Goal: Task Accomplishment & Management: Manage account settings

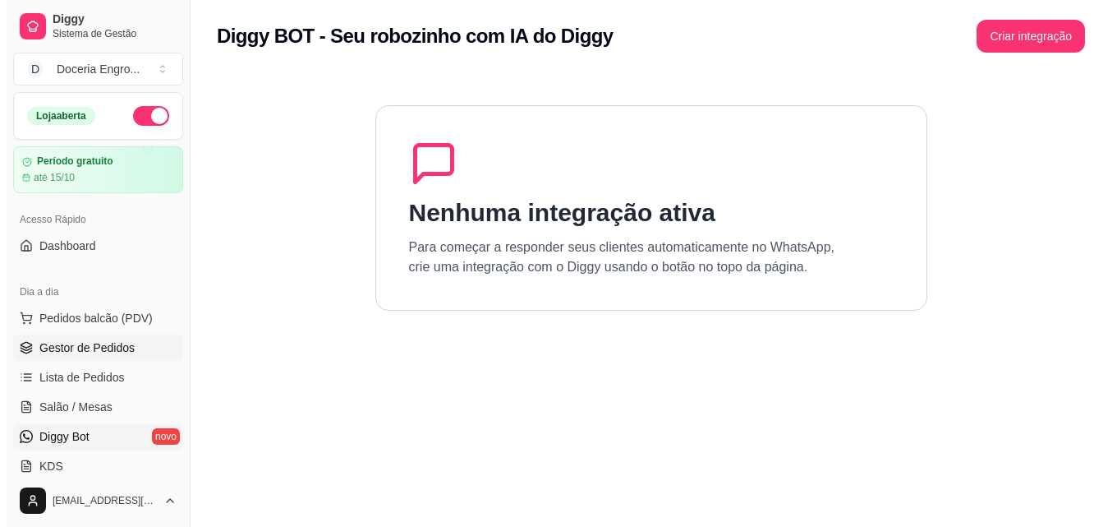
scroll to position [493, 0]
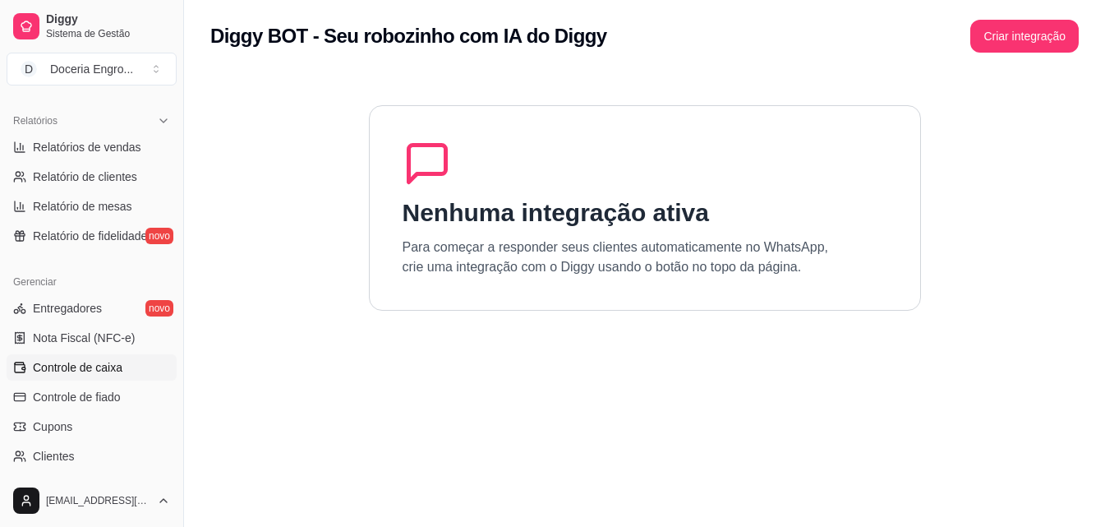
click at [76, 375] on link "Controle de caixa" at bounding box center [92, 367] width 170 height 26
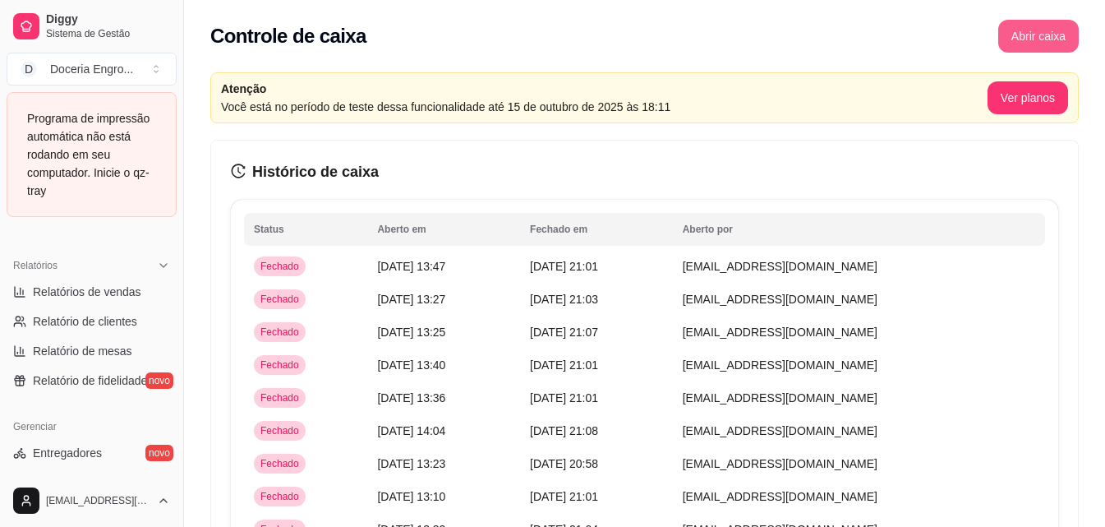
click at [1031, 40] on button "Abrir caixa" at bounding box center [1038, 36] width 81 height 33
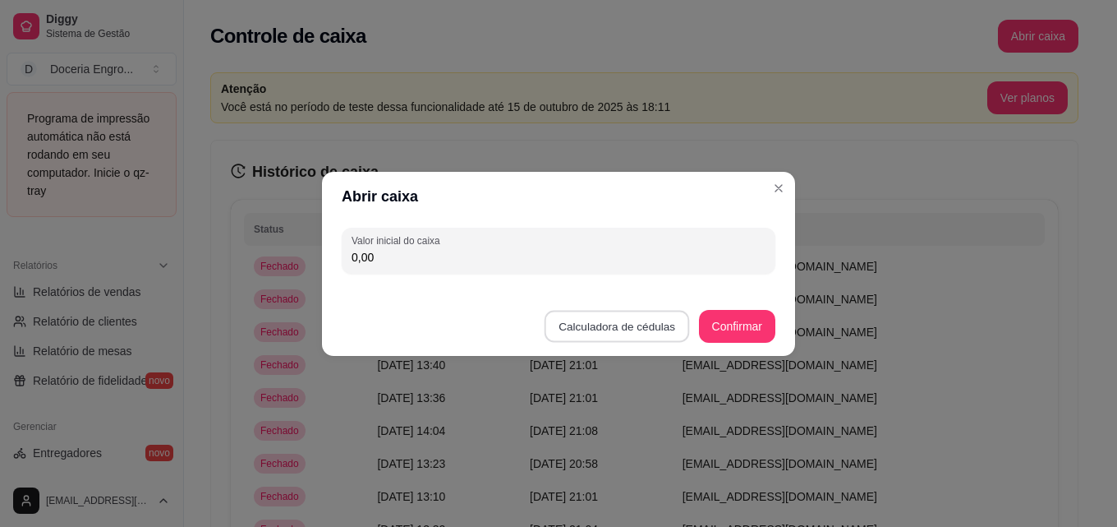
click at [645, 321] on button "Calculadora de cédulas" at bounding box center [617, 326] width 145 height 32
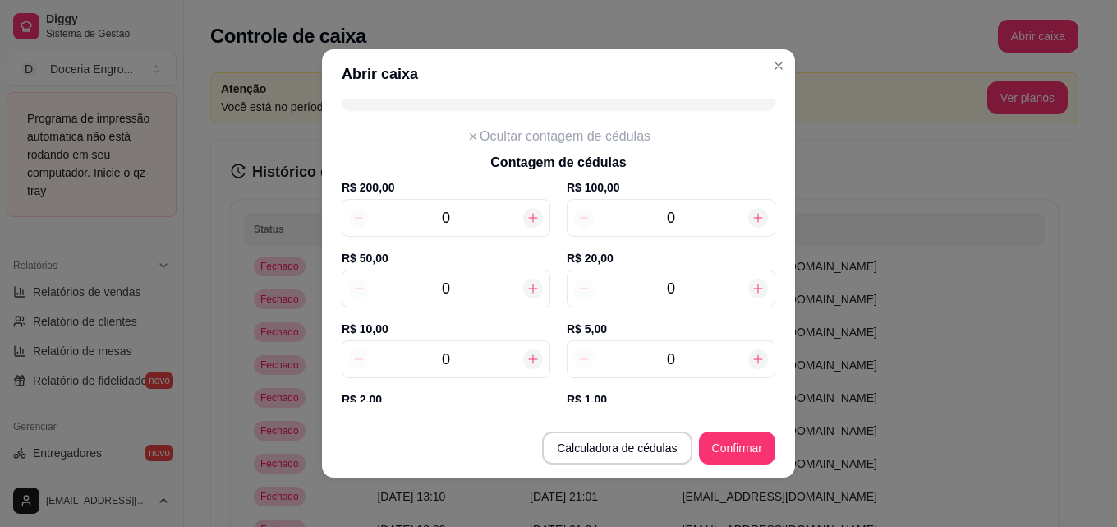
scroll to position [82, 0]
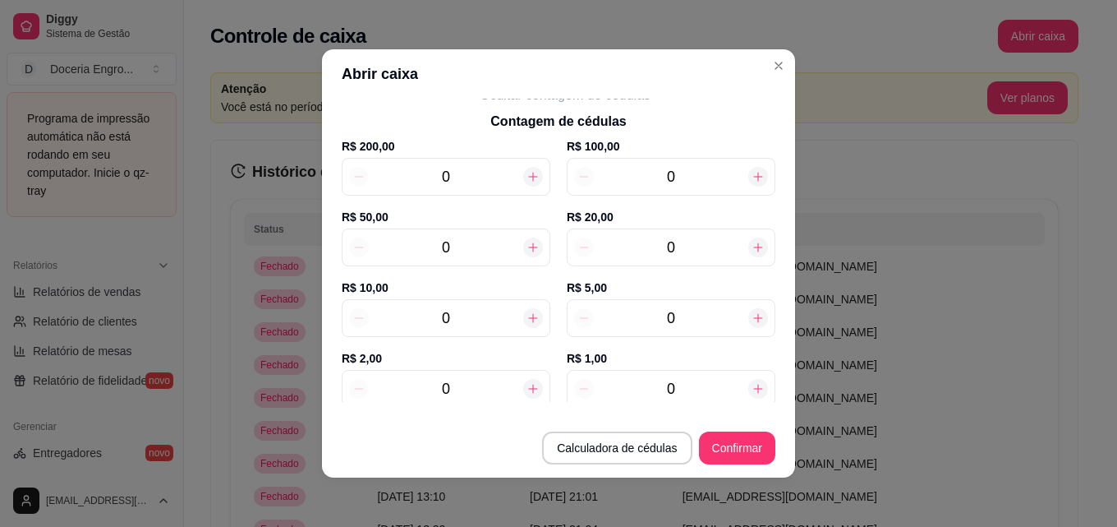
click at [481, 371] on div "0" at bounding box center [446, 389] width 209 height 38
type input "8"
type input "16,00"
type input "8"
click at [706, 310] on input "0" at bounding box center [671, 317] width 154 height 23
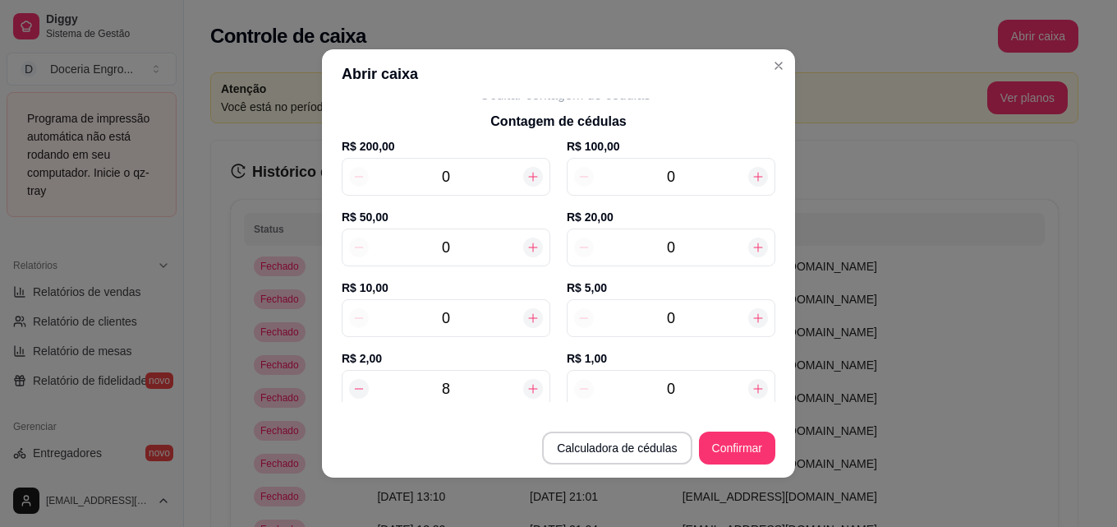
type input "41,00"
type input "5"
click at [674, 246] on input "0" at bounding box center [671, 247] width 154 height 23
type input "141,00"
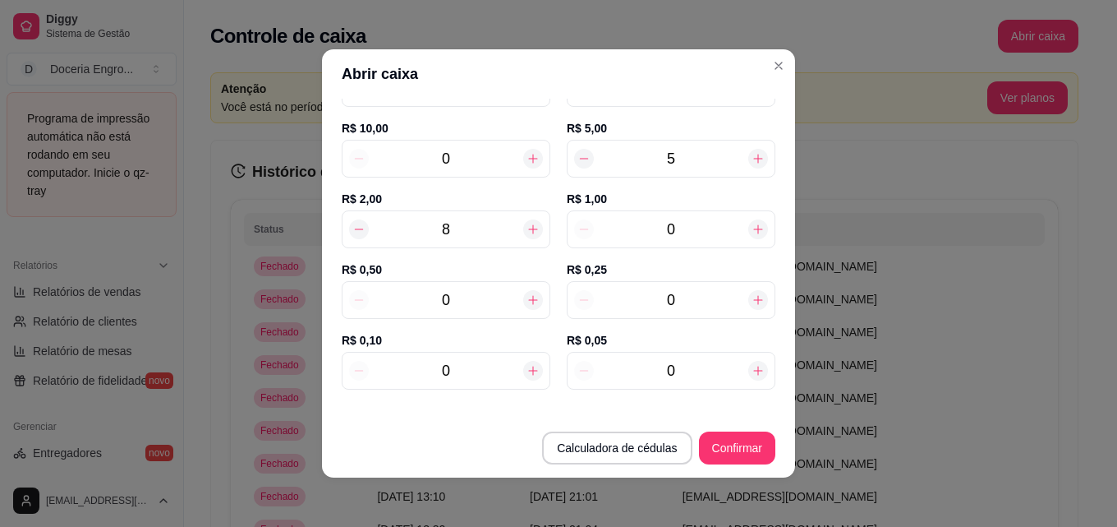
scroll to position [249, 0]
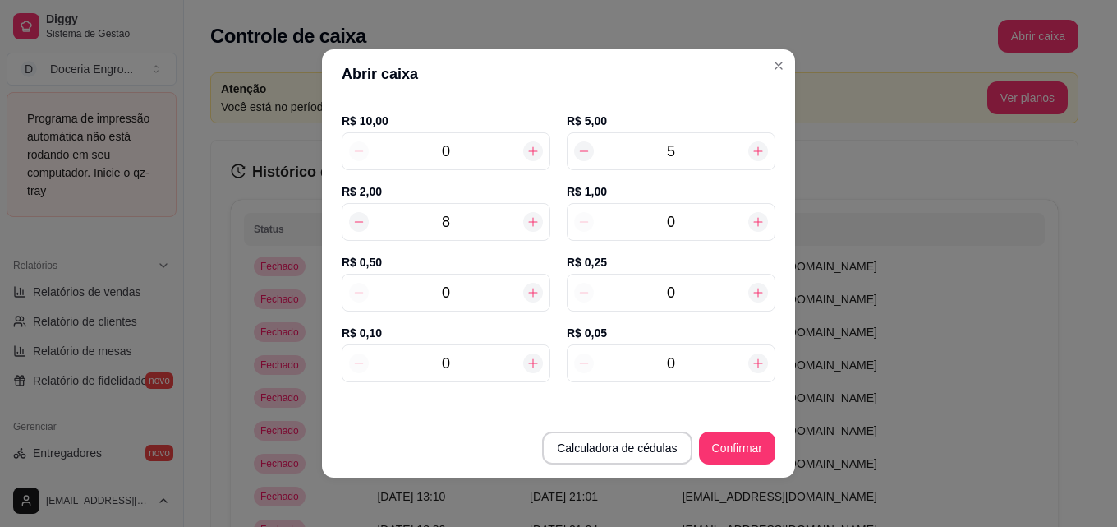
type input "5"
click at [689, 228] on input "0" at bounding box center [671, 221] width 154 height 23
type input "143,00"
type input "2"
click at [463, 292] on input "0" at bounding box center [446, 292] width 154 height 23
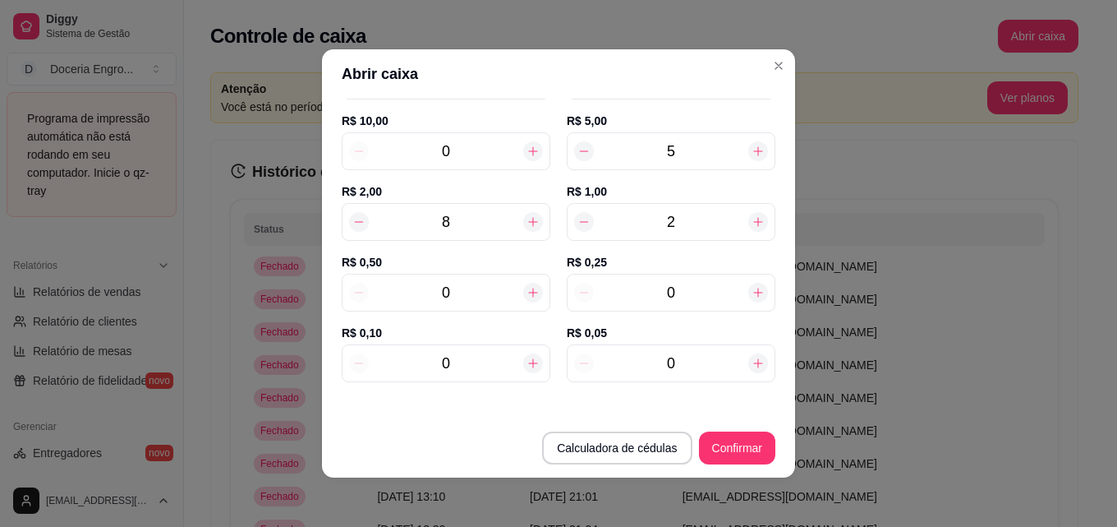
type input "143,50"
type input "10"
type input "148,00"
type input "10"
click at [698, 288] on input "0" at bounding box center [671, 292] width 154 height 23
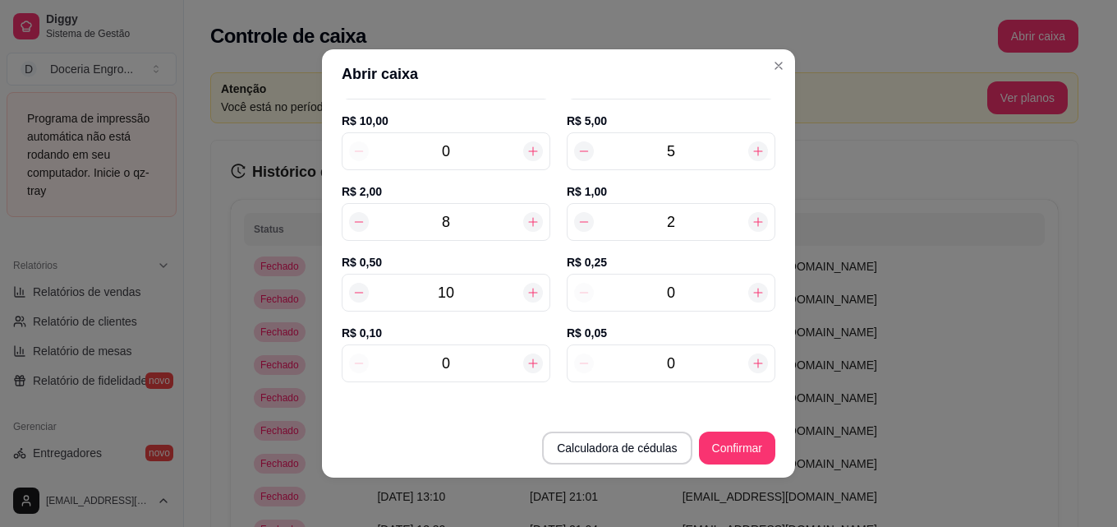
type input "148,25"
type input "10"
type input "150,50"
type input "10"
click at [697, 372] on input "0" at bounding box center [671, 363] width 154 height 23
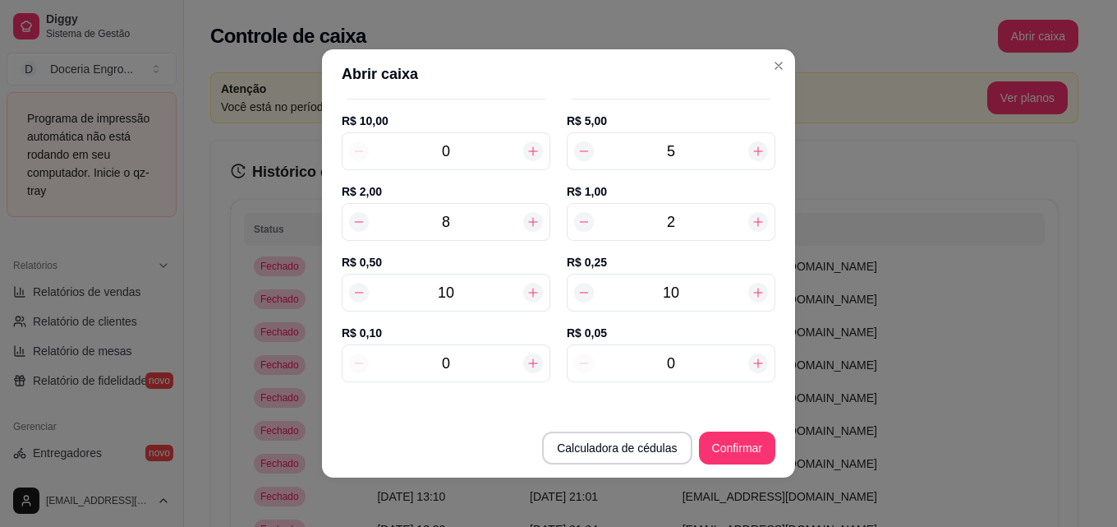
type input "150,65"
type input "3"
click at [461, 357] on input "0" at bounding box center [446, 363] width 154 height 23
type input "150,75"
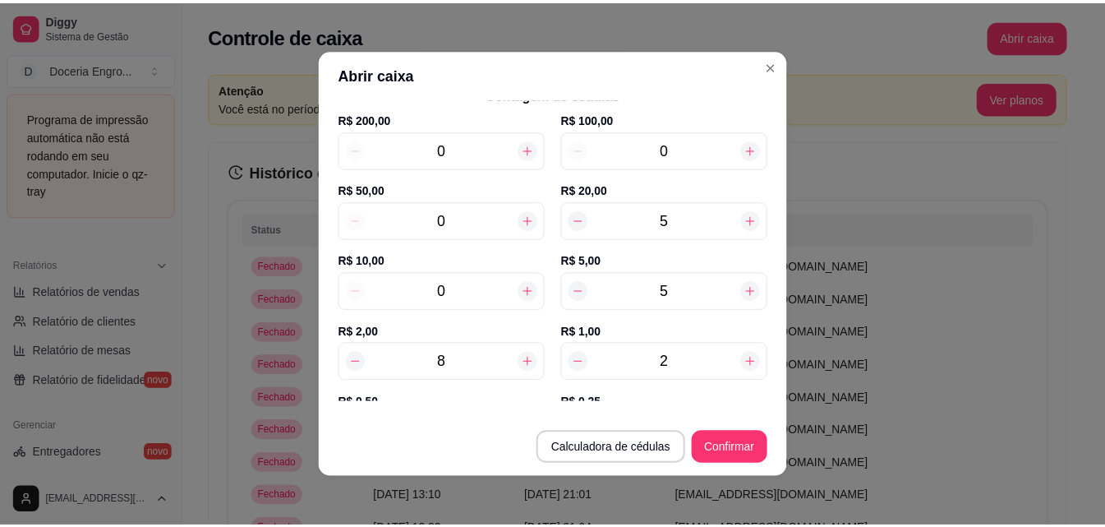
scroll to position [0, 0]
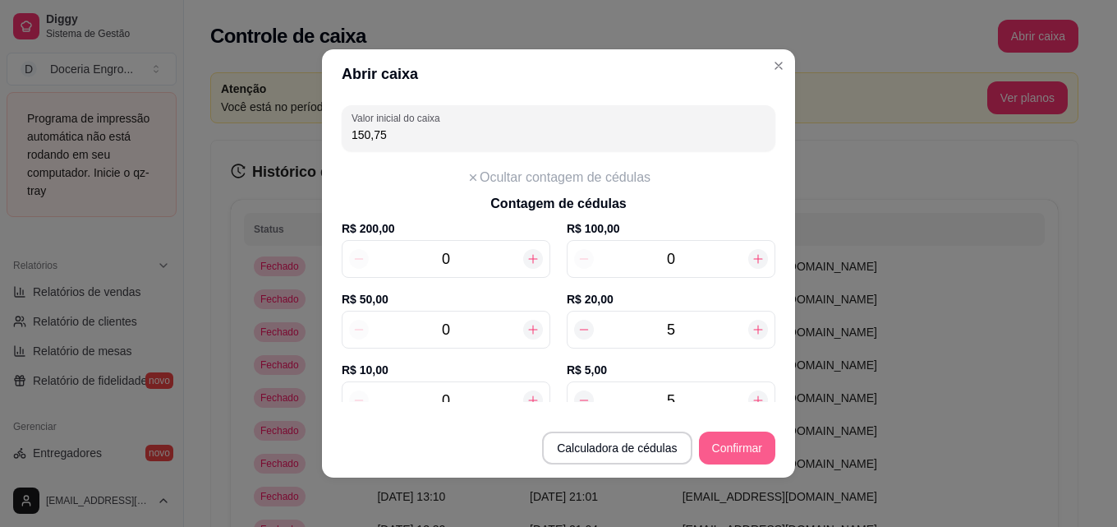
type input "1"
click at [743, 453] on button "Confirmar" at bounding box center [737, 447] width 76 height 33
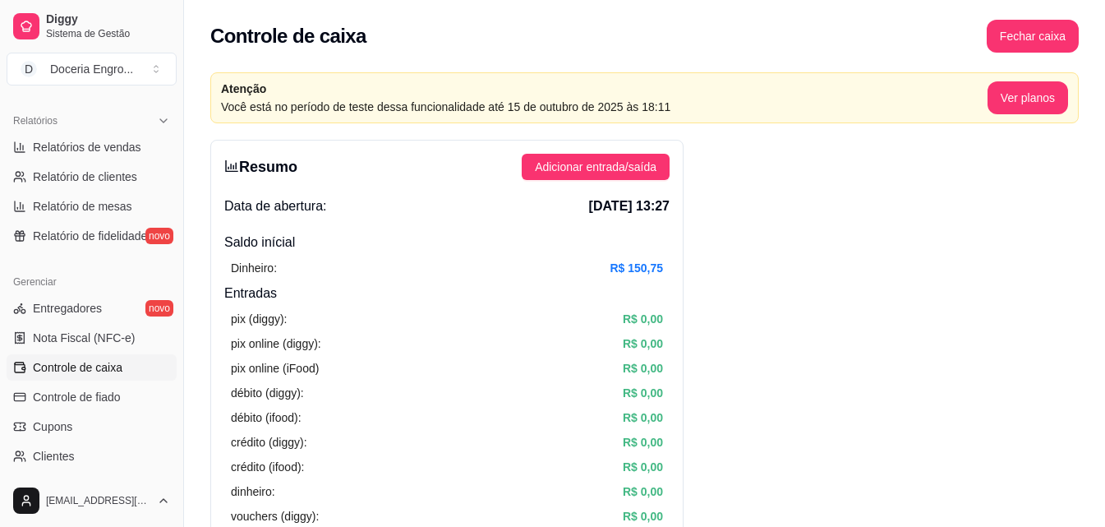
drag, startPoint x: 949, startPoint y: 339, endPoint x: 505, endPoint y: 386, distance: 446.0
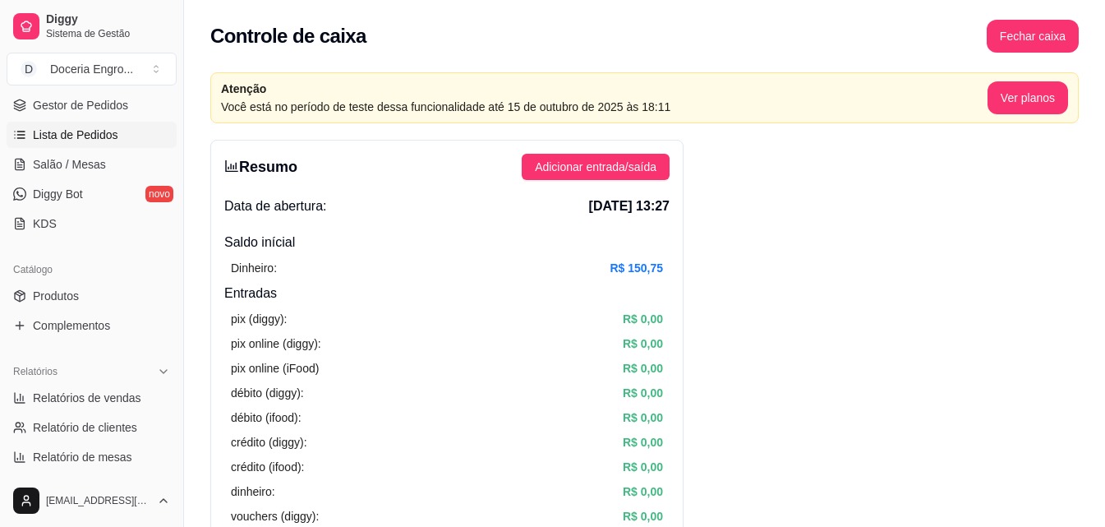
scroll to position [329, 0]
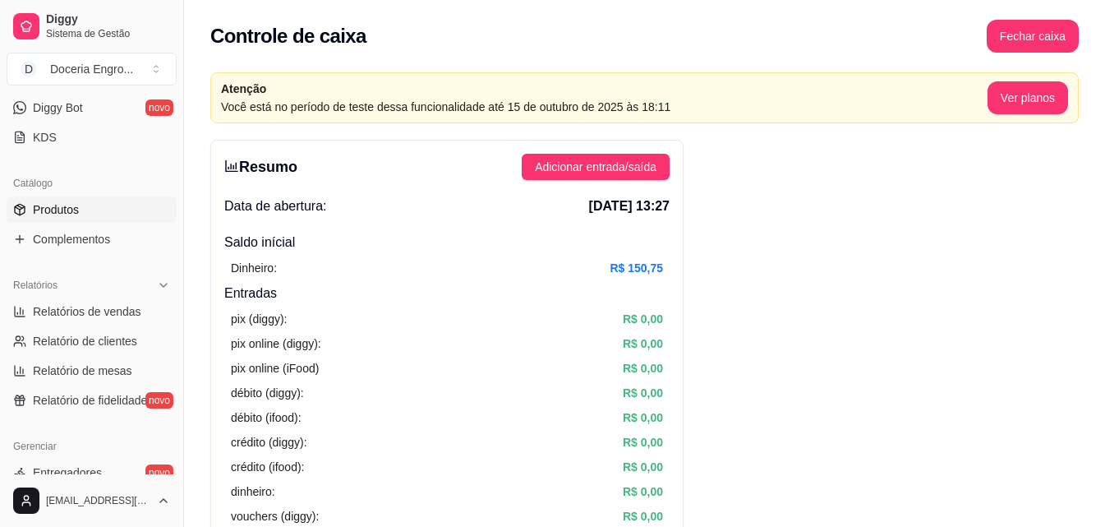
click at [85, 209] on link "Produtos" at bounding box center [92, 209] width 170 height 26
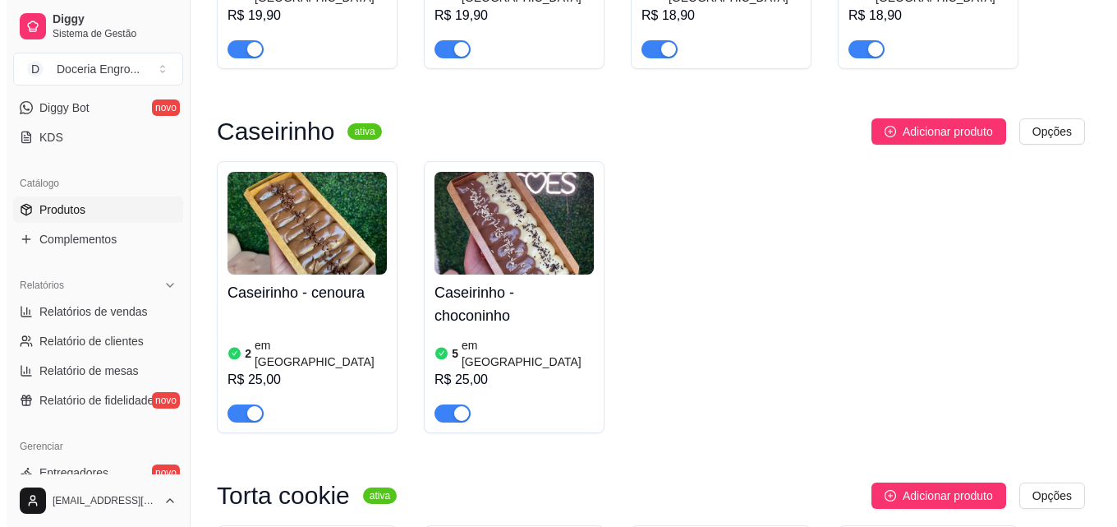
scroll to position [2464, 0]
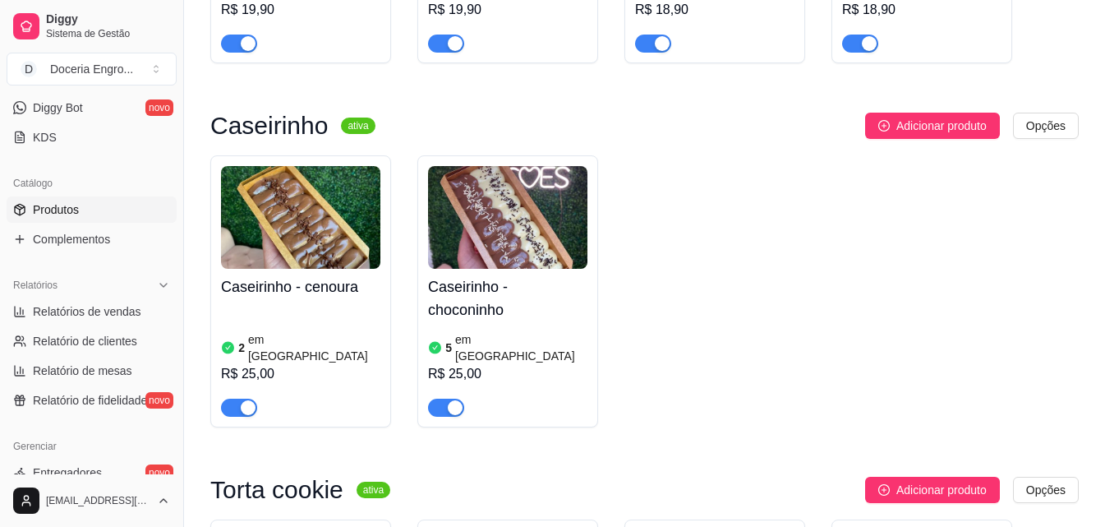
click at [491, 331] on article "em [GEOGRAPHIC_DATA]" at bounding box center [521, 347] width 132 height 33
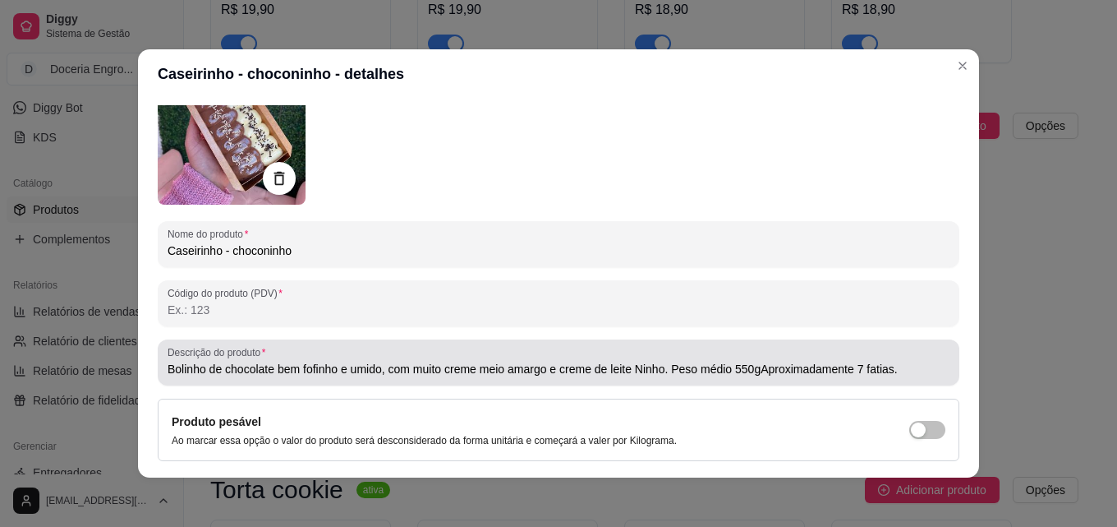
scroll to position [164, 0]
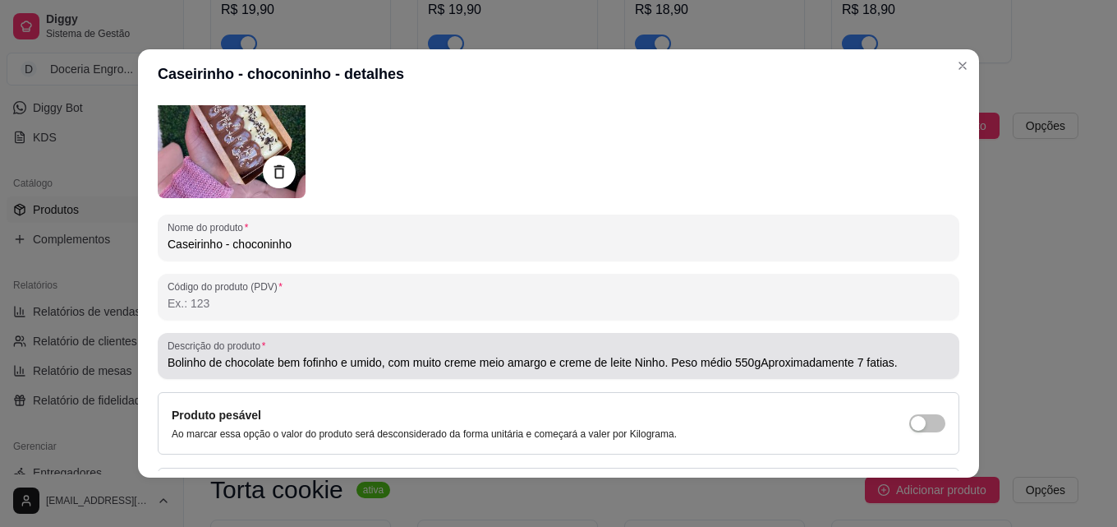
type input "Bolinho de chocolate bem fofinho e umido, com muito creme meio amargo e creme d…"
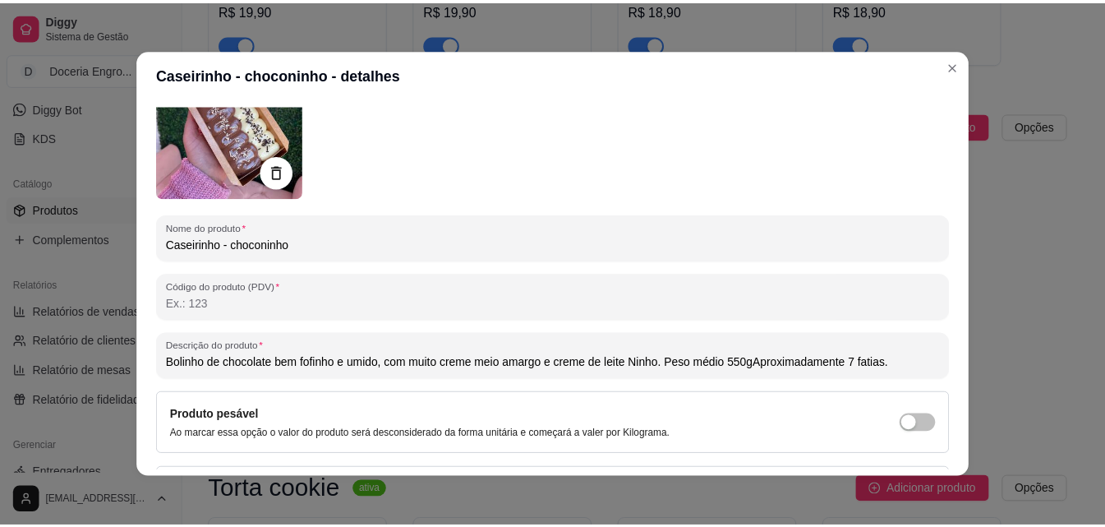
scroll to position [0, 0]
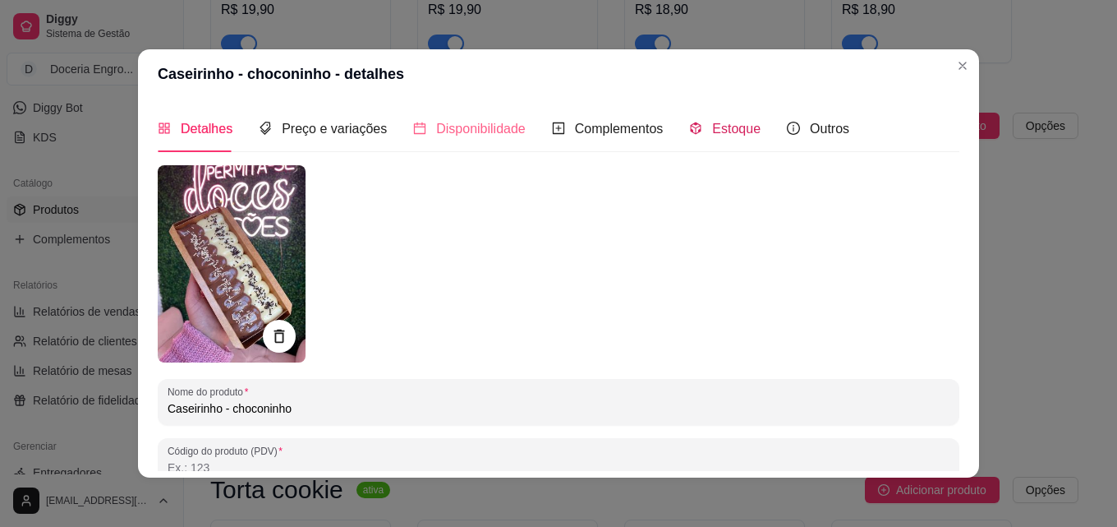
click at [718, 130] on span "Estoque" at bounding box center [736, 129] width 48 height 14
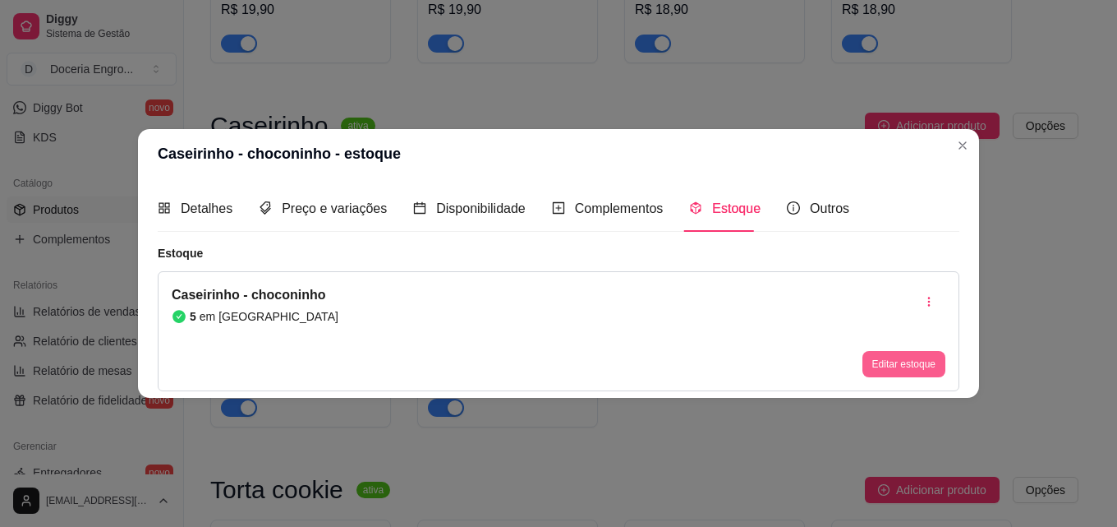
click at [890, 365] on button "Editar estoque" at bounding box center [904, 364] width 83 height 26
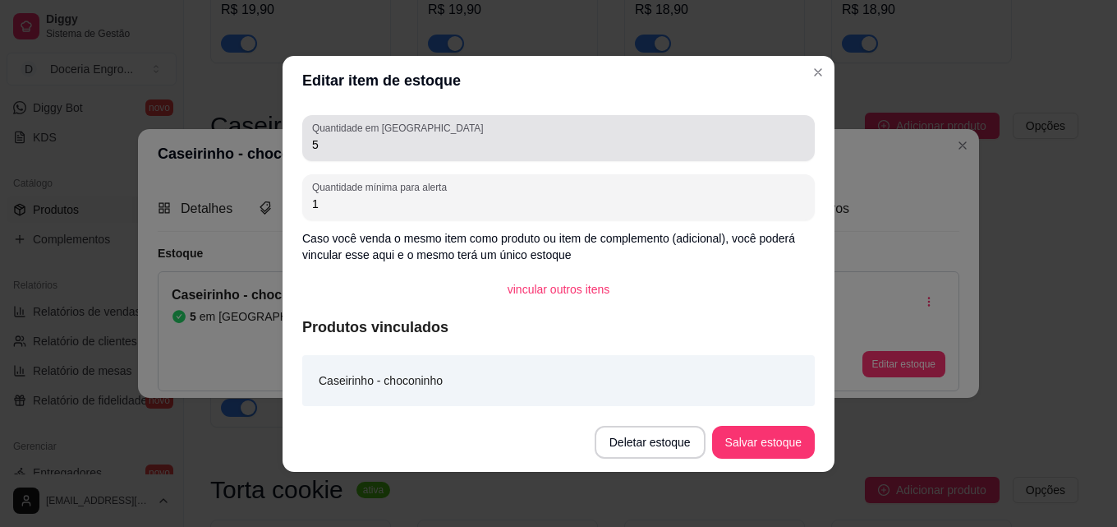
click at [463, 133] on div "5" at bounding box center [558, 138] width 493 height 33
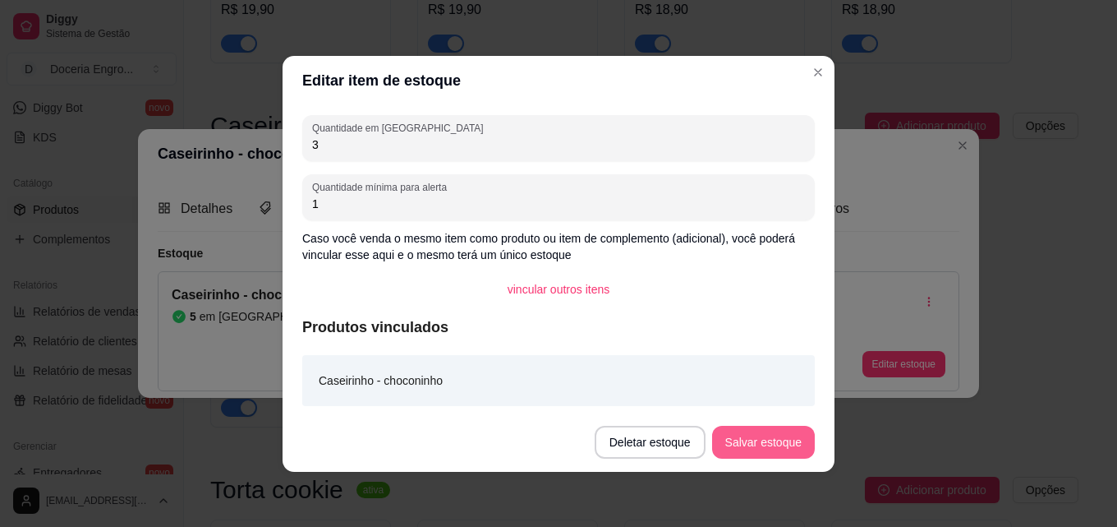
type input "3"
click at [748, 444] on button "Salvar estoque" at bounding box center [763, 442] width 103 height 33
click at [820, 58] on header "Editar item de estoque" at bounding box center [559, 80] width 552 height 49
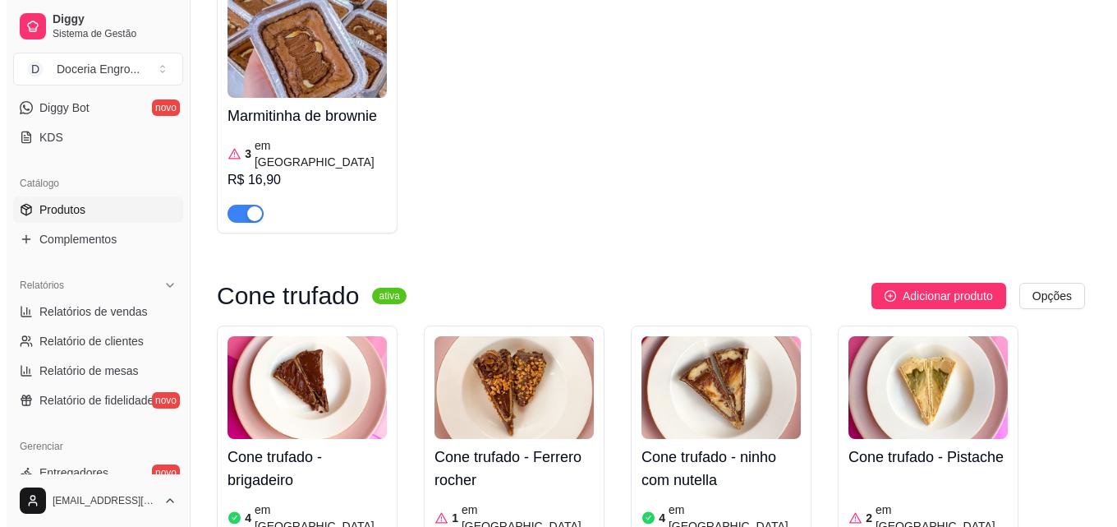
scroll to position [4271, 0]
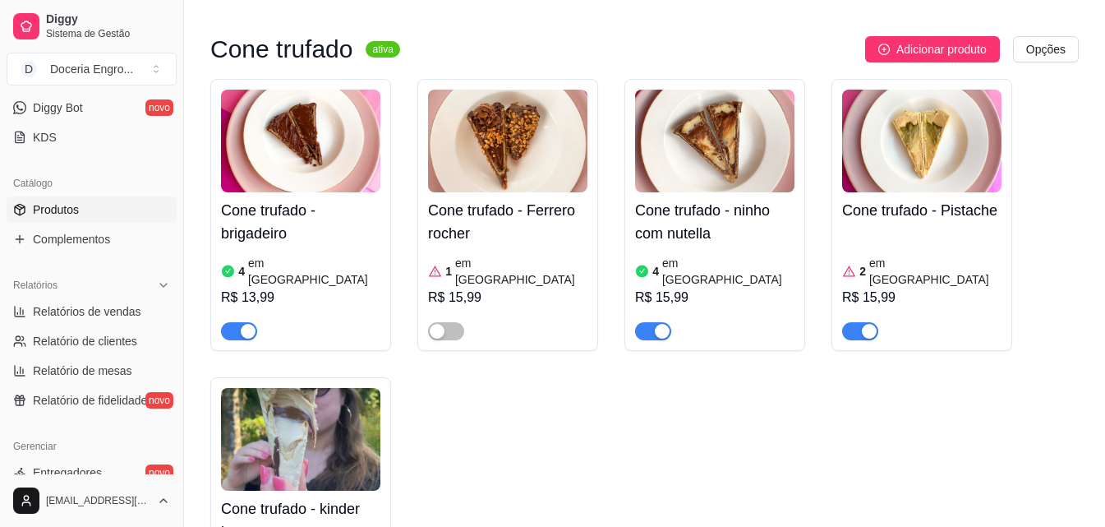
click at [257, 497] on h4 "Cone trufado - kinder bueno" at bounding box center [300, 520] width 159 height 46
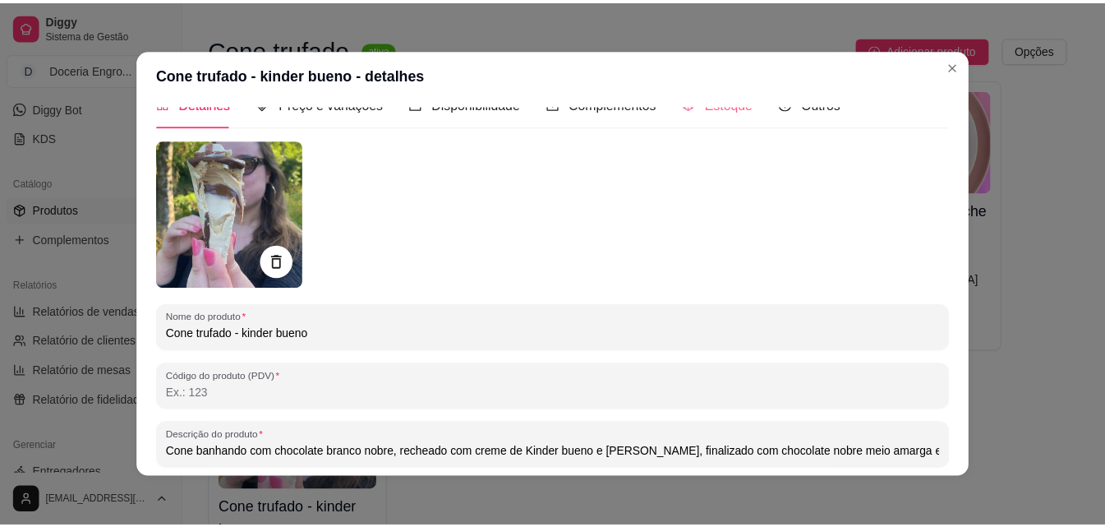
scroll to position [0, 0]
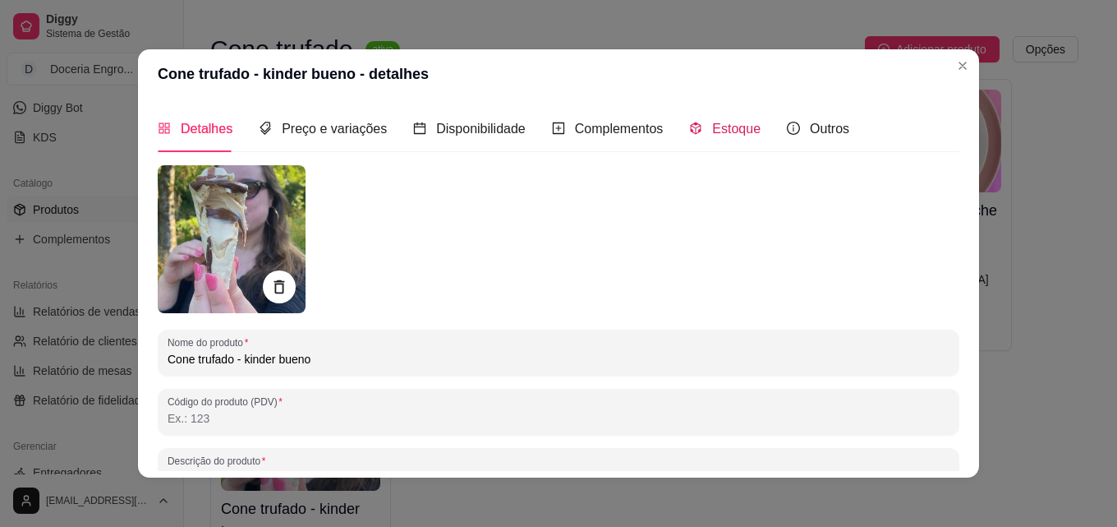
click at [698, 118] on div "Estoque" at bounding box center [724, 128] width 71 height 21
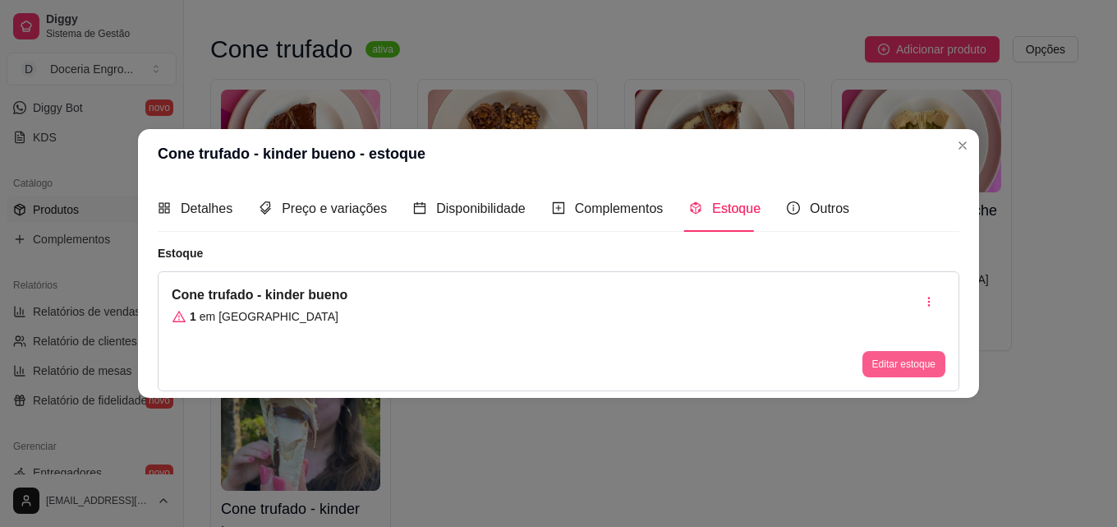
click at [906, 367] on button "Editar estoque" at bounding box center [904, 364] width 83 height 26
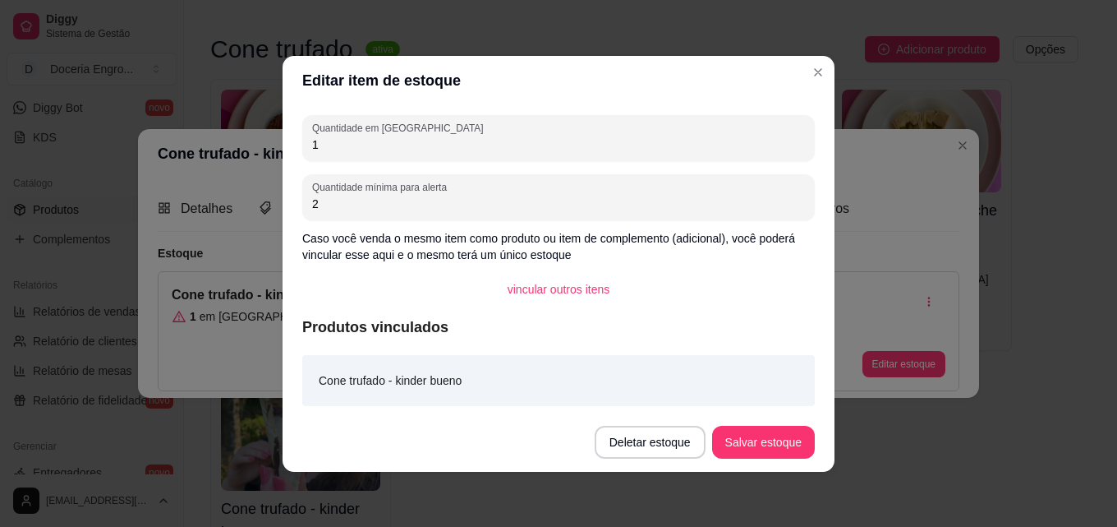
click at [439, 150] on input "1" at bounding box center [558, 144] width 493 height 16
type input "2"
click at [750, 440] on button "Salvar estoque" at bounding box center [763, 442] width 100 height 32
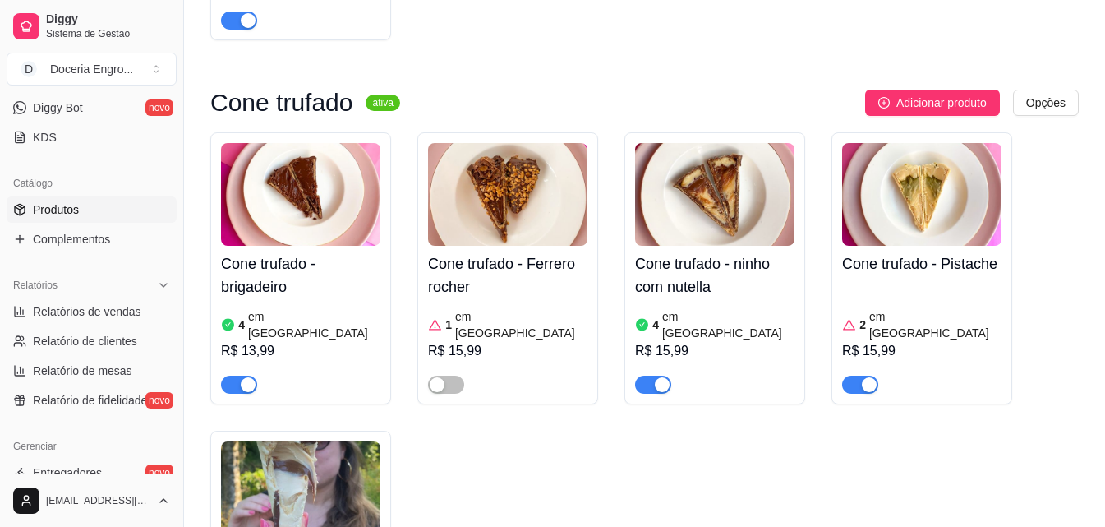
scroll to position [4189, 0]
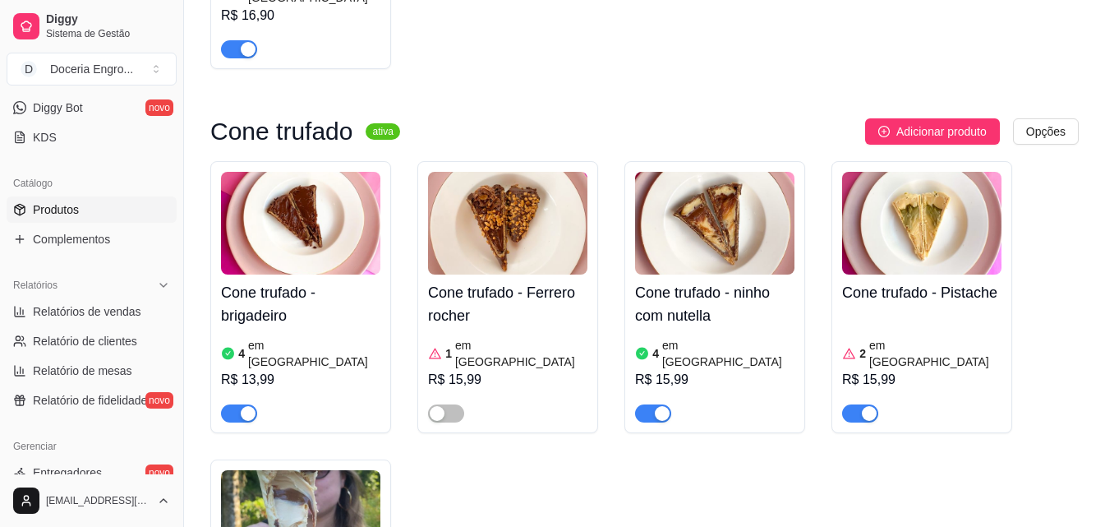
click at [706, 281] on h4 "Cone trufado - ninho com nutella" at bounding box center [714, 304] width 159 height 46
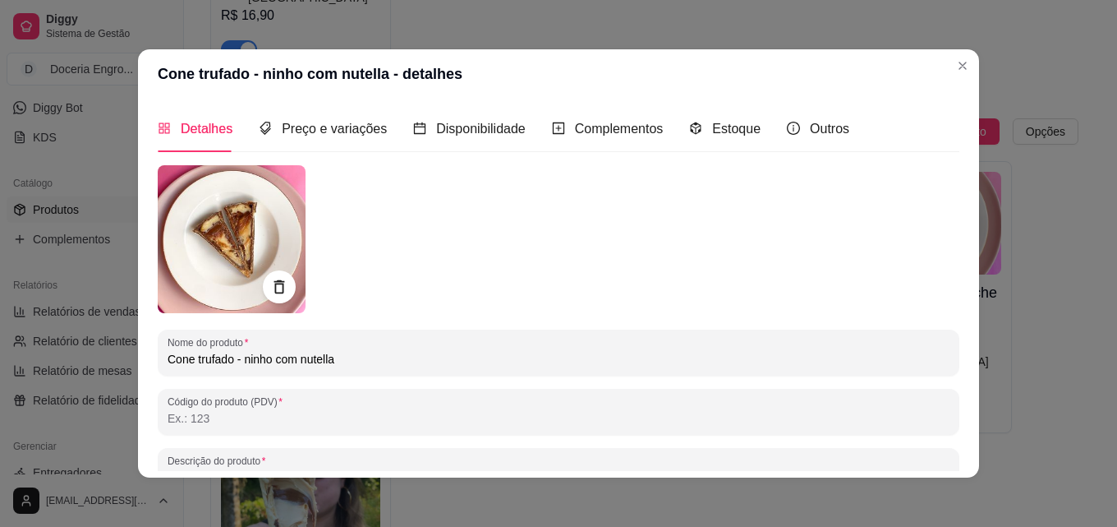
click at [706, 108] on div "Estoque" at bounding box center [724, 128] width 71 height 47
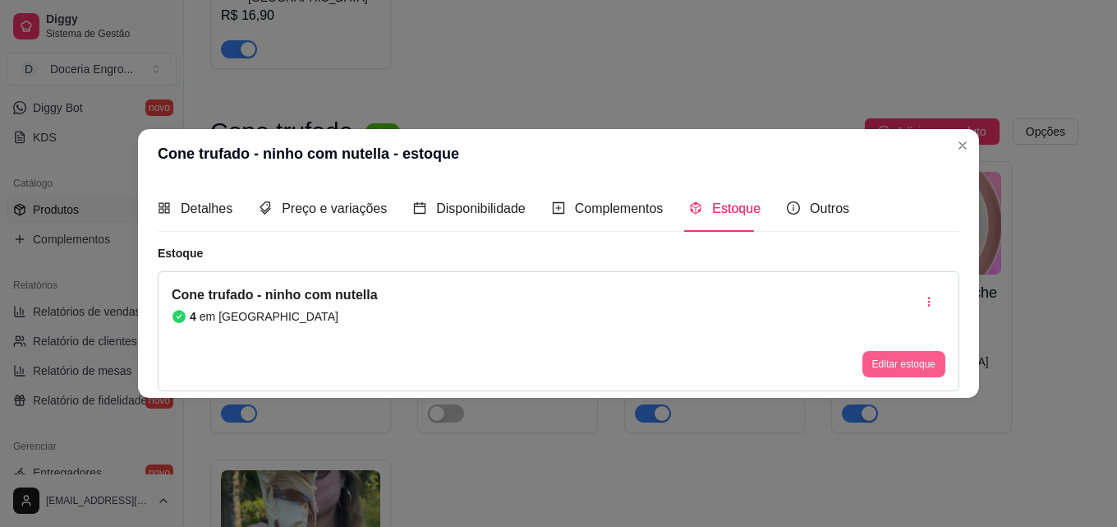
click at [922, 361] on button "Editar estoque" at bounding box center [904, 364] width 83 height 26
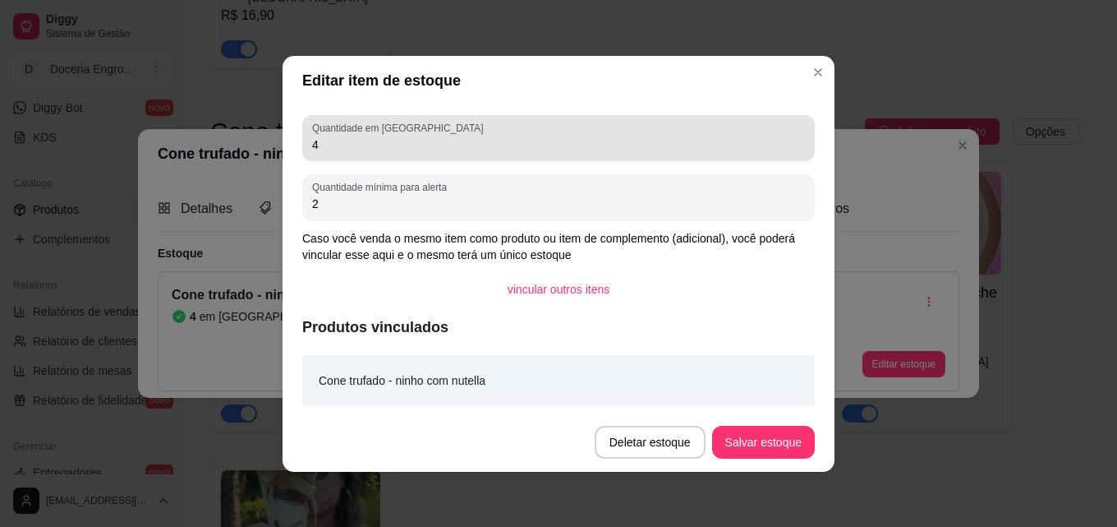
click at [522, 134] on div "4" at bounding box center [558, 138] width 493 height 33
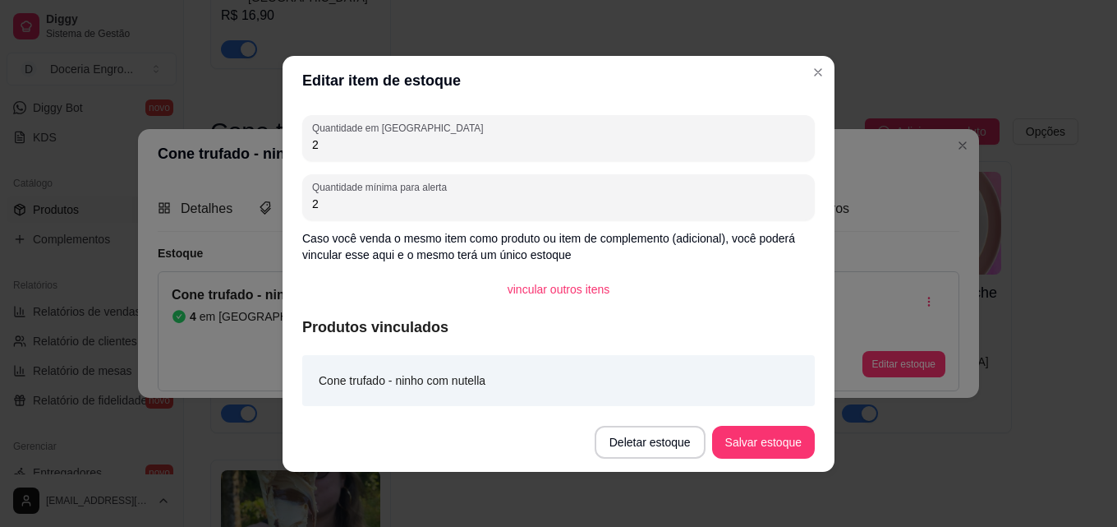
type input "2"
click at [749, 453] on button "Salvar estoque" at bounding box center [763, 442] width 103 height 33
click at [756, 448] on button "Salvar estoque" at bounding box center [763, 442] width 103 height 33
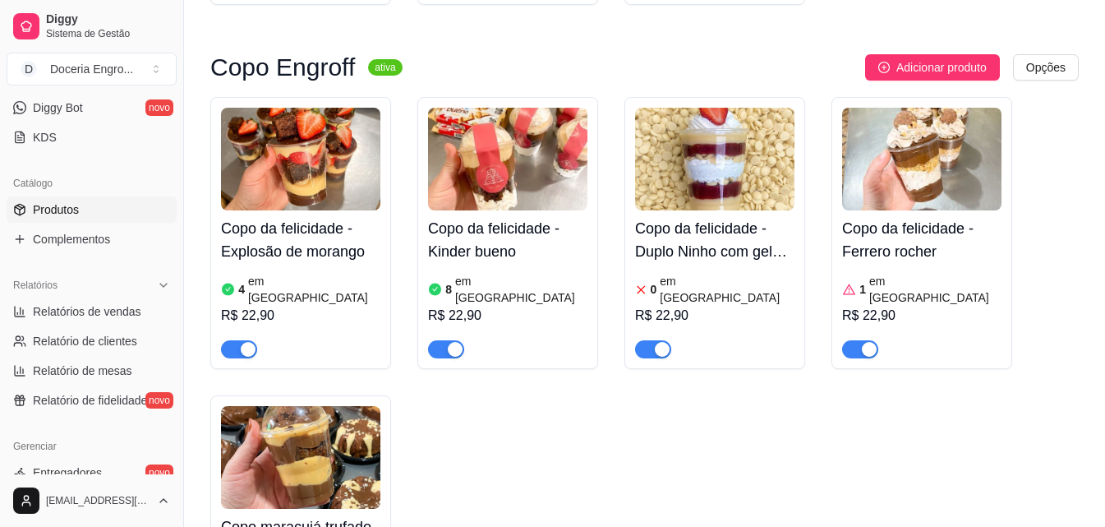
scroll to position [1157, 0]
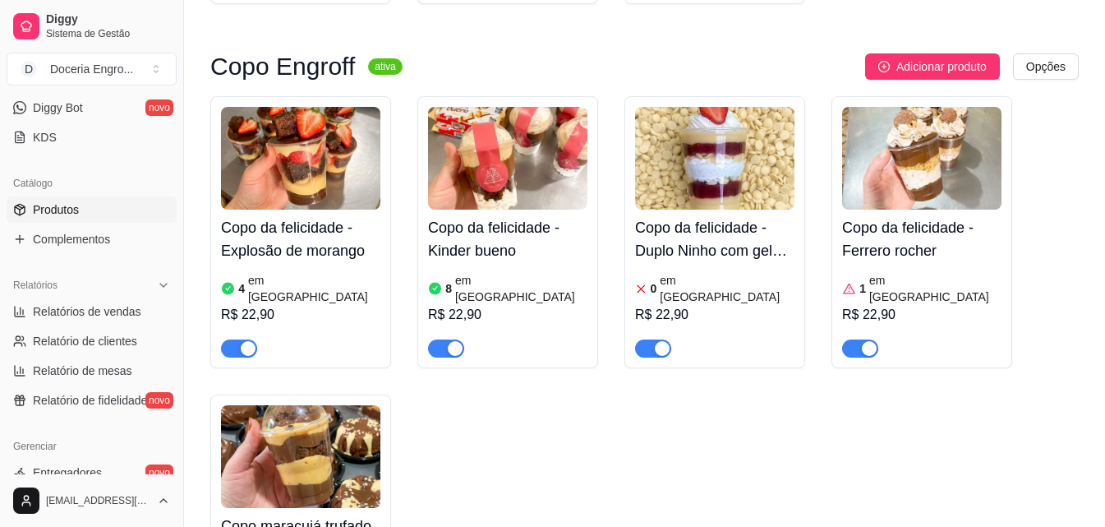
click at [291, 269] on div "4 em estoque R$ 22,90" at bounding box center [300, 313] width 159 height 89
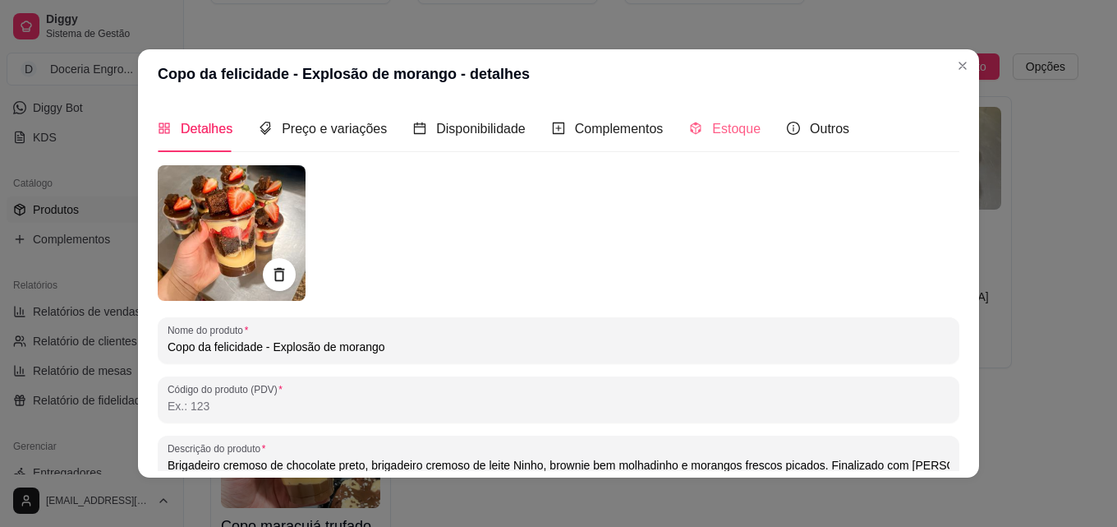
click at [716, 145] on div "Estoque" at bounding box center [724, 128] width 71 height 47
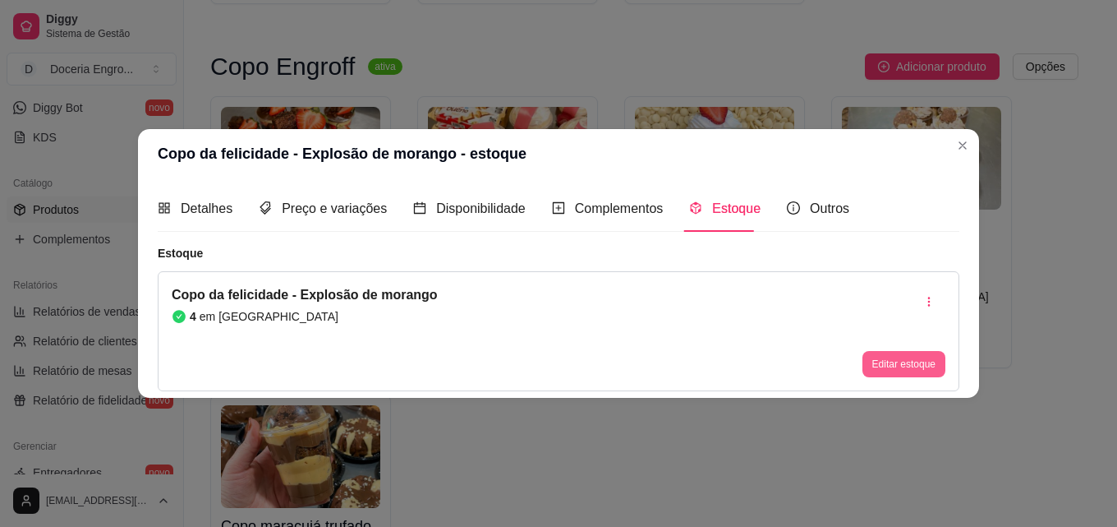
click at [881, 373] on button "Editar estoque" at bounding box center [904, 364] width 83 height 26
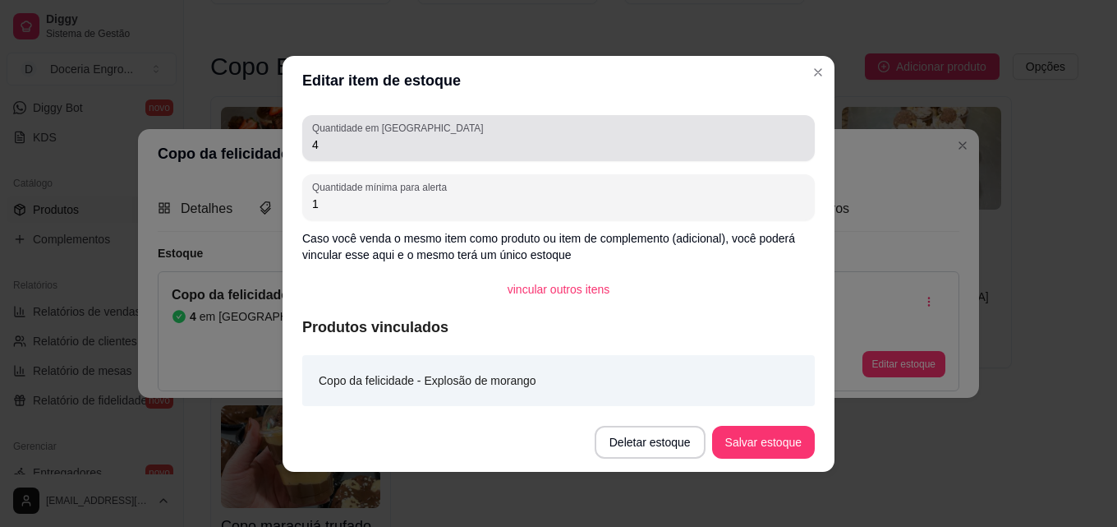
click at [541, 136] on input "4" at bounding box center [558, 144] width 493 height 16
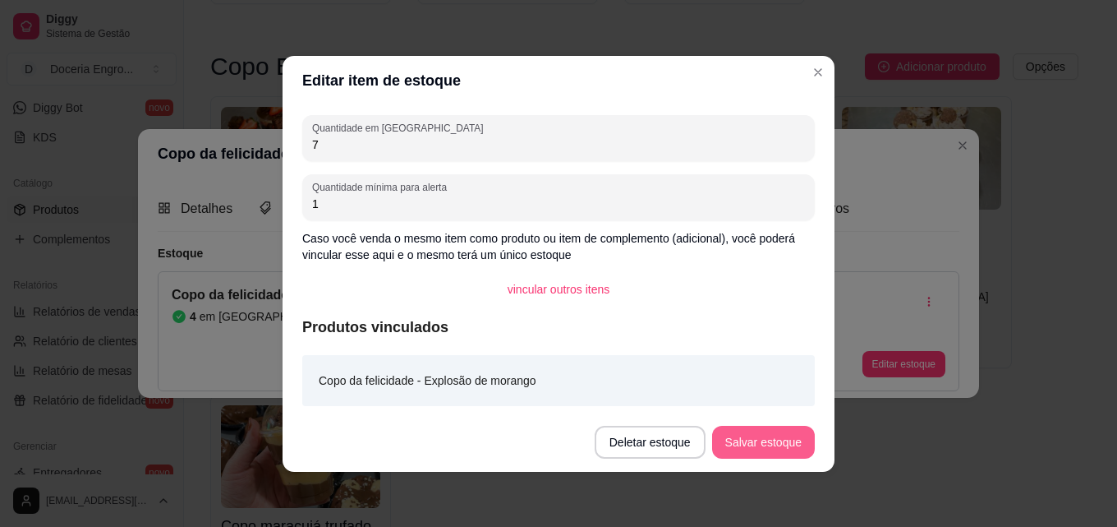
type input "7"
click at [794, 435] on button "Salvar estoque" at bounding box center [763, 442] width 100 height 32
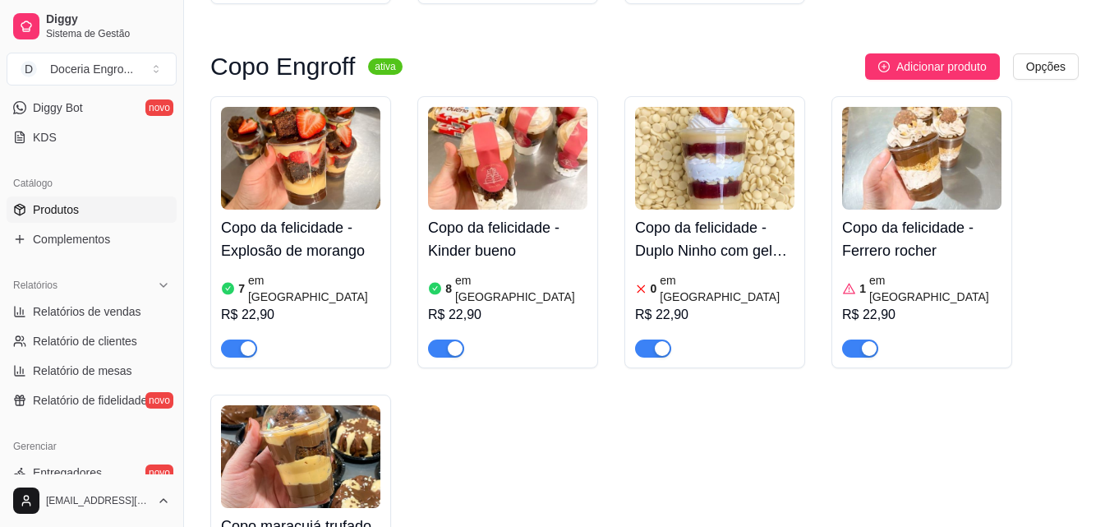
click at [742, 216] on h4 "Copo da felicidade - Duplo Ninho com geleia de morango" at bounding box center [714, 239] width 159 height 46
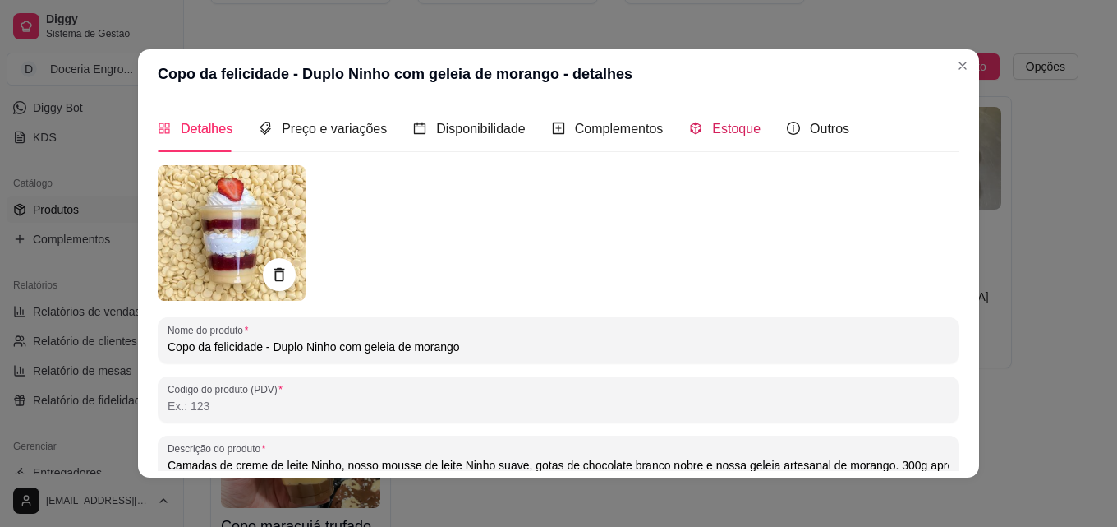
click at [697, 127] on div "Estoque" at bounding box center [724, 128] width 71 height 21
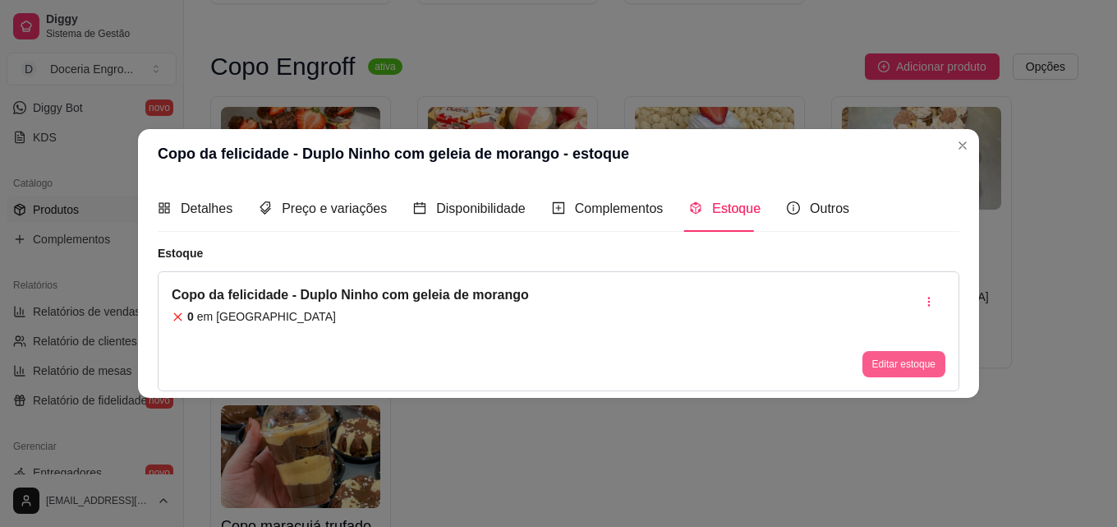
click at [869, 352] on button "Editar estoque" at bounding box center [904, 364] width 83 height 26
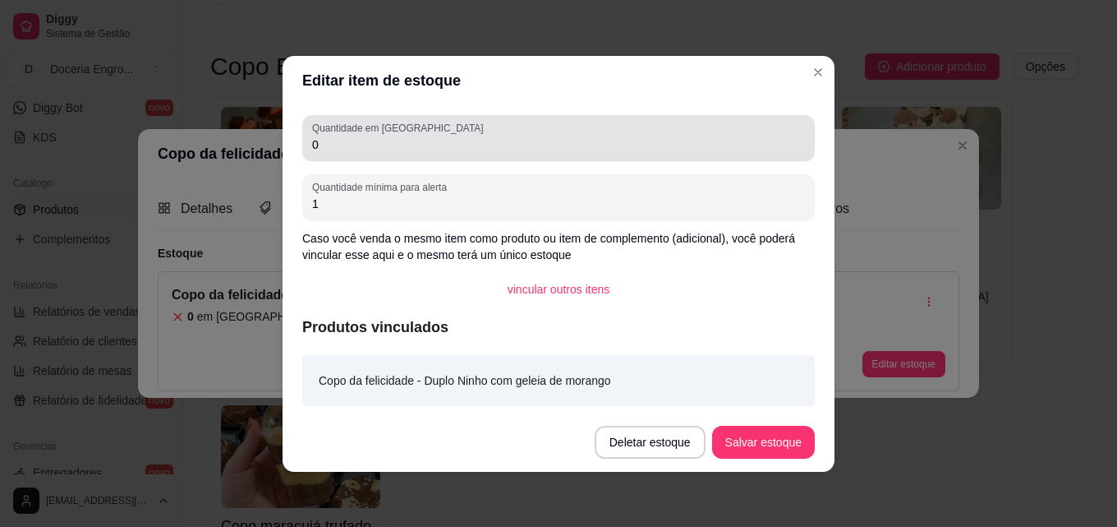
click at [499, 142] on input "0" at bounding box center [558, 144] width 493 height 16
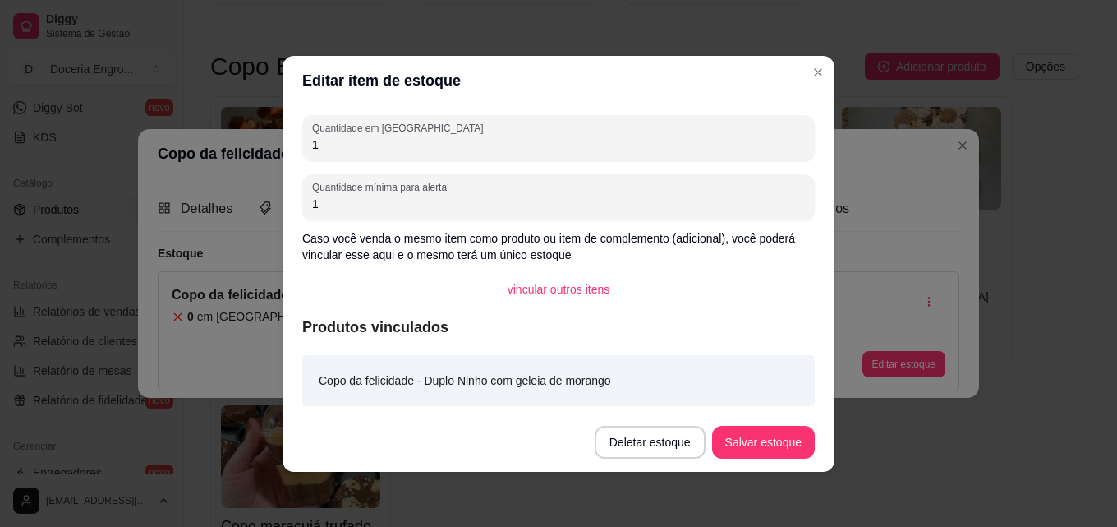
type input "1"
click at [749, 458] on footer "Deletar estoque Salvar estoque" at bounding box center [559, 441] width 552 height 59
click at [749, 449] on button "Salvar estoque" at bounding box center [763, 442] width 103 height 33
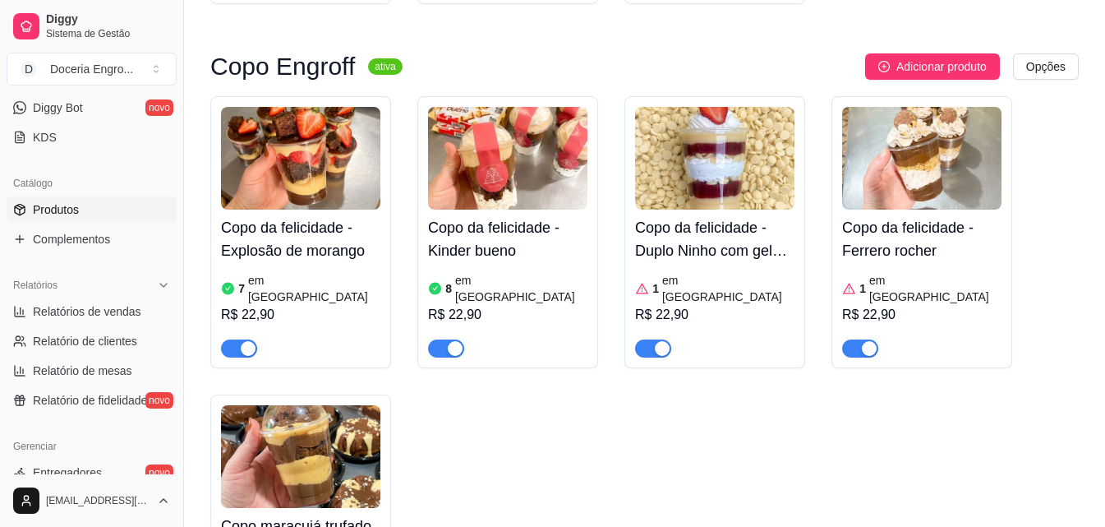
click at [925, 216] on h4 "Copo da felicidade - Ferrero rocher" at bounding box center [921, 239] width 159 height 46
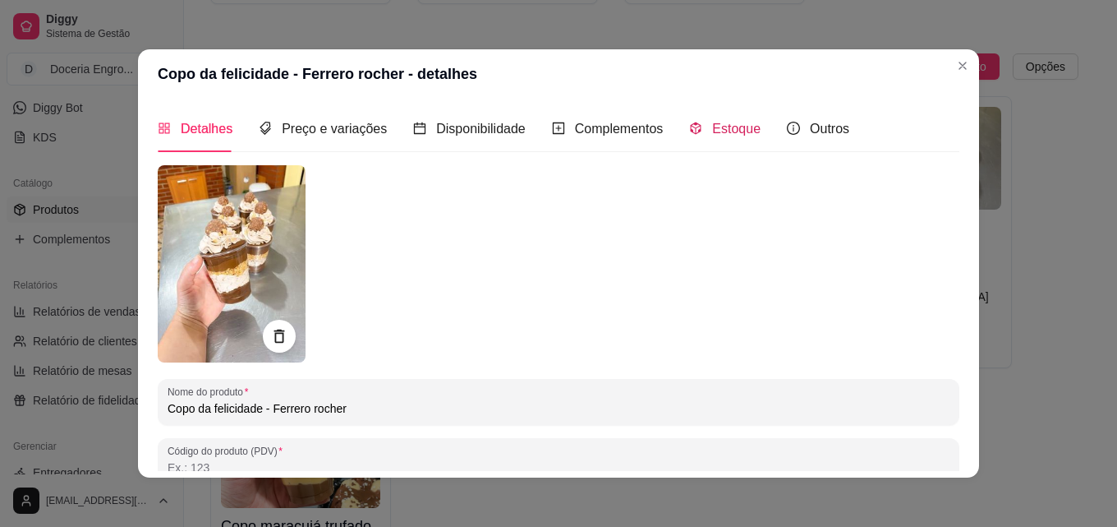
click at [712, 122] on span "Estoque" at bounding box center [736, 129] width 48 height 14
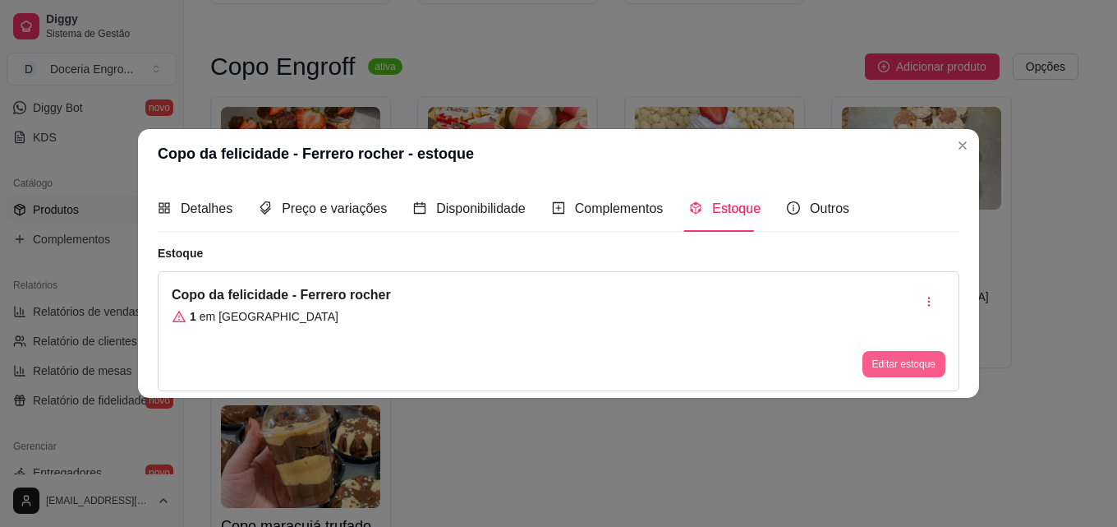
click at [909, 363] on button "Editar estoque" at bounding box center [904, 364] width 83 height 26
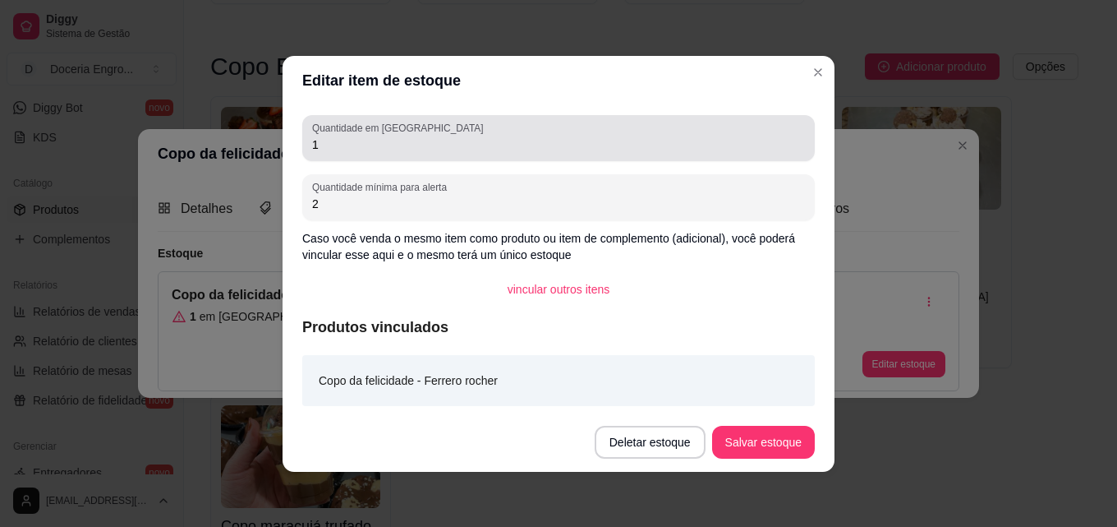
click at [564, 134] on div "1" at bounding box center [558, 138] width 493 height 33
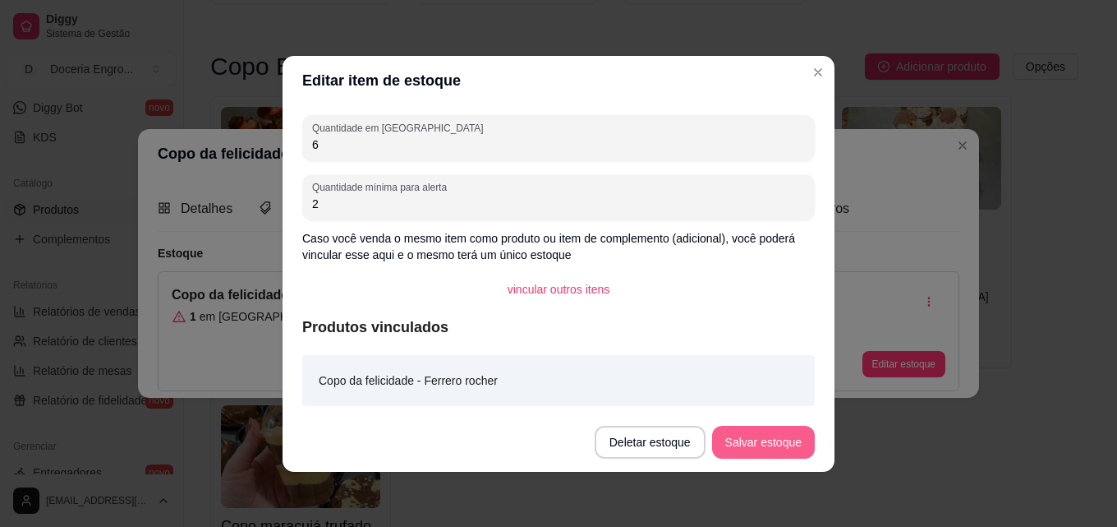
type input "6"
click at [791, 439] on button "Salvar estoque" at bounding box center [763, 442] width 100 height 32
click at [794, 446] on button "Salvar estoque" at bounding box center [763, 442] width 103 height 33
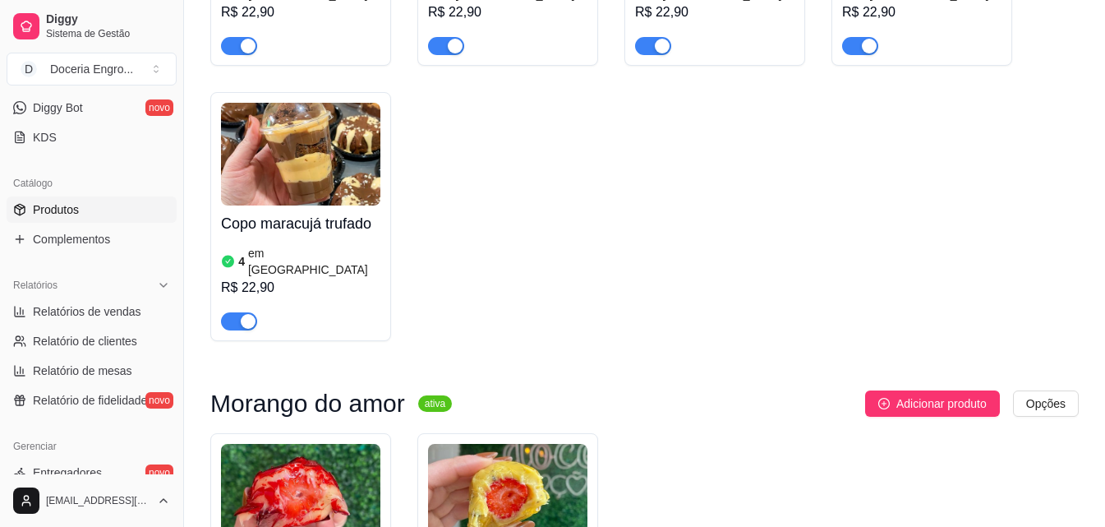
scroll to position [1485, 0]
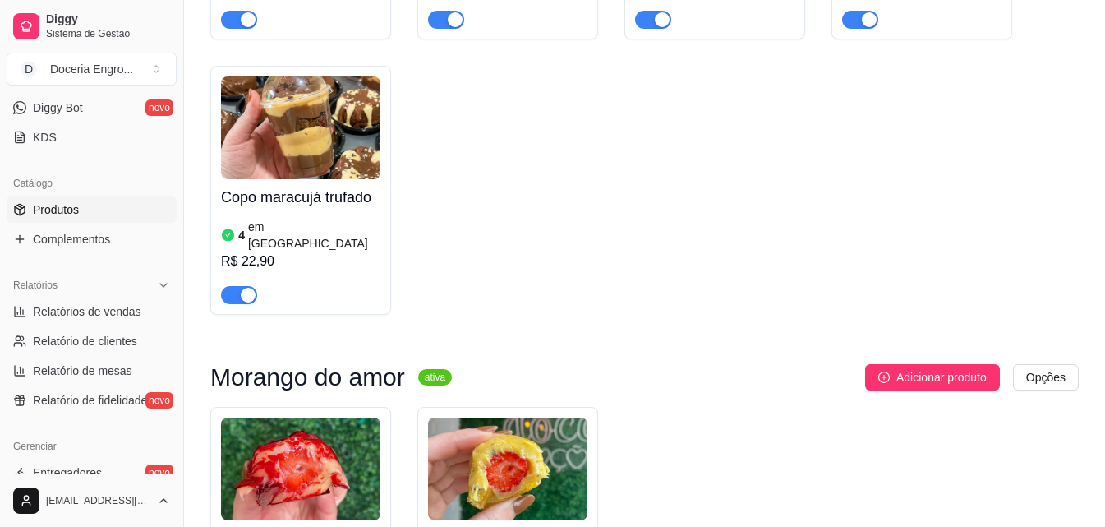
click at [334, 186] on h4 "Copo maracujá trufado" at bounding box center [300, 197] width 159 height 23
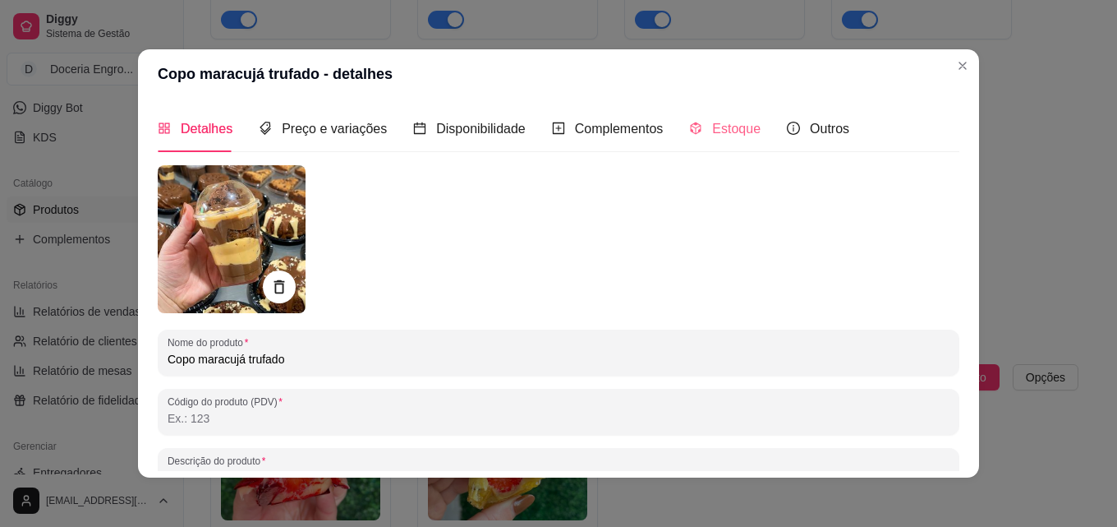
click at [695, 117] on div "Estoque" at bounding box center [724, 128] width 71 height 47
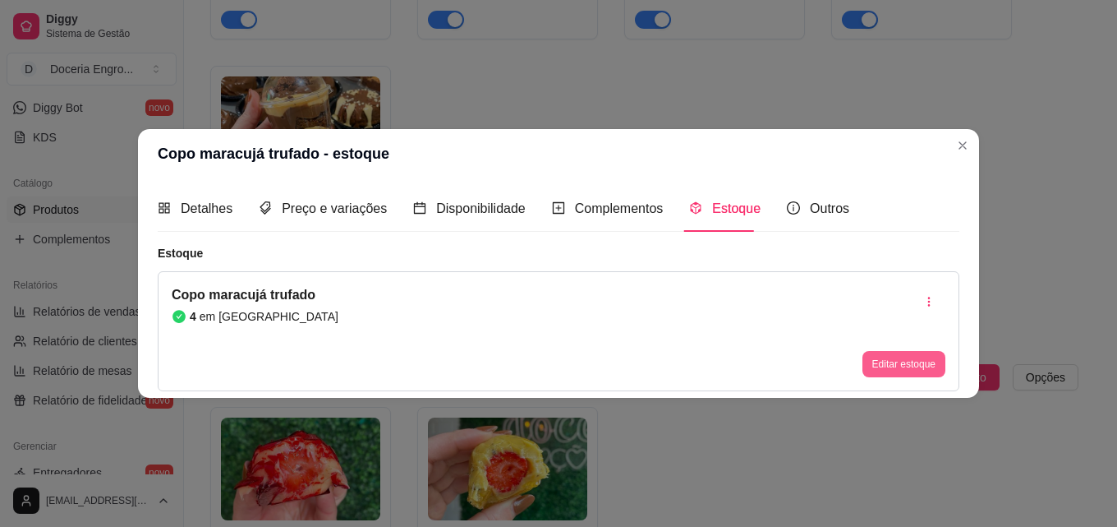
click at [871, 368] on button "Editar estoque" at bounding box center [904, 364] width 83 height 26
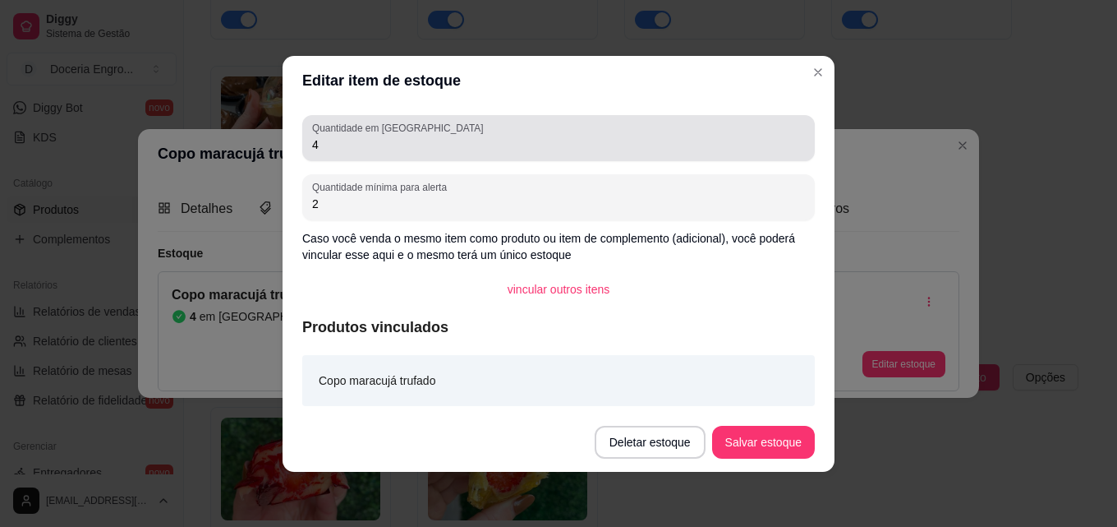
click at [362, 145] on input "4" at bounding box center [558, 144] width 493 height 16
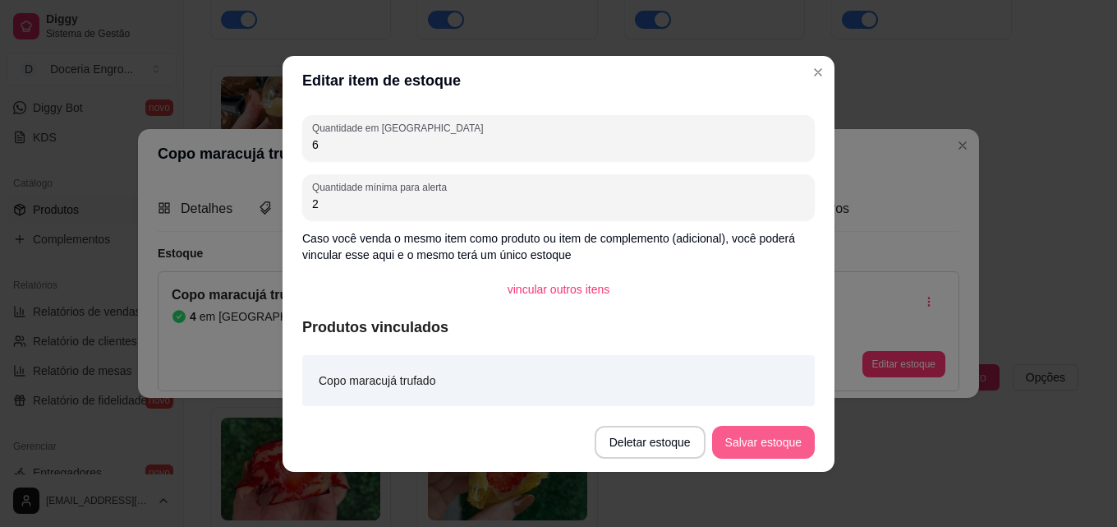
type input "6"
click at [799, 430] on button "Salvar estoque" at bounding box center [763, 442] width 100 height 32
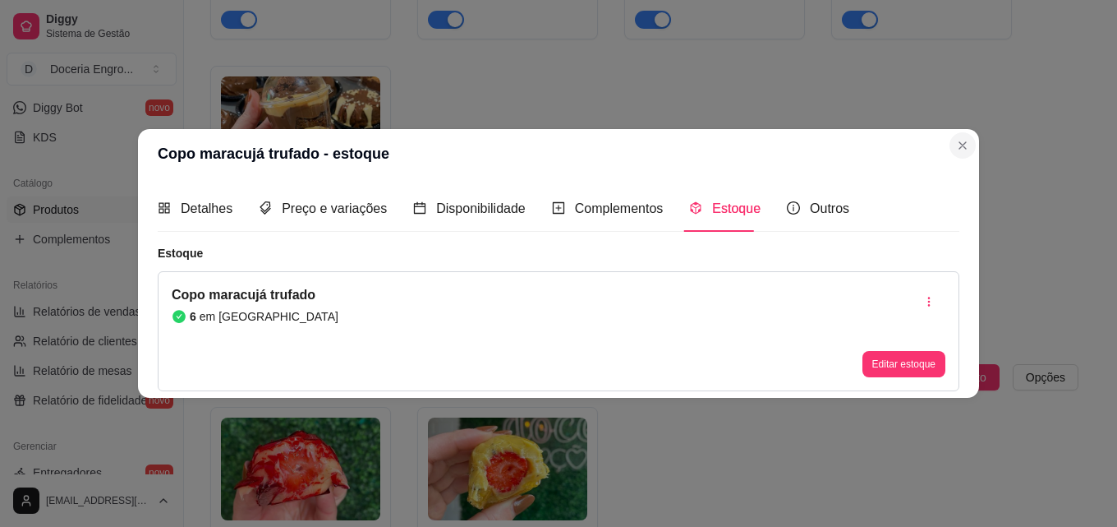
drag, startPoint x: 947, startPoint y: 142, endPoint x: 956, endPoint y: 138, distance: 9.9
click at [952, 140] on section "Copo maracujá trufado - estoque Detalhes Preço e variações Disponibilidade Comp…" at bounding box center [558, 263] width 841 height 269
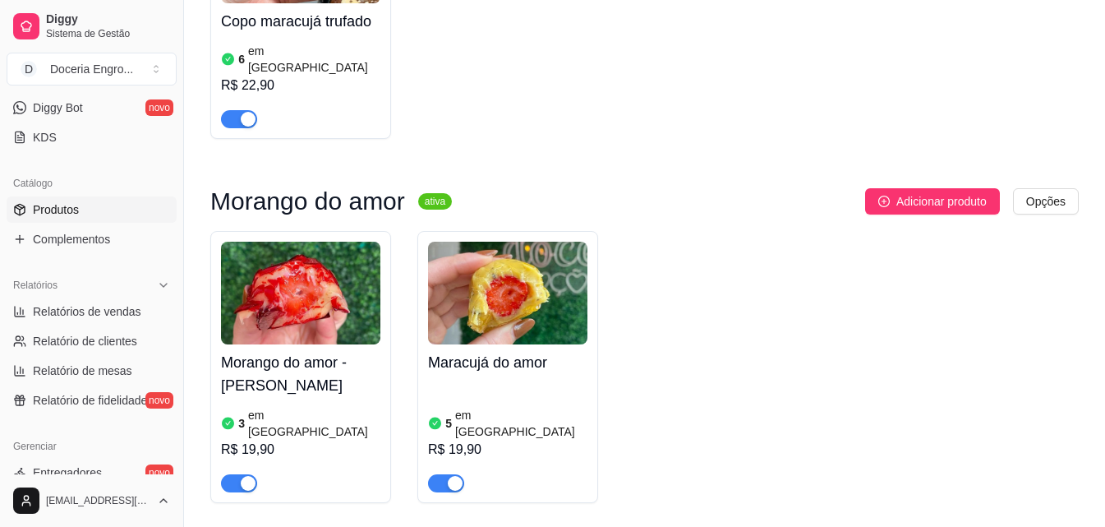
scroll to position [1649, 0]
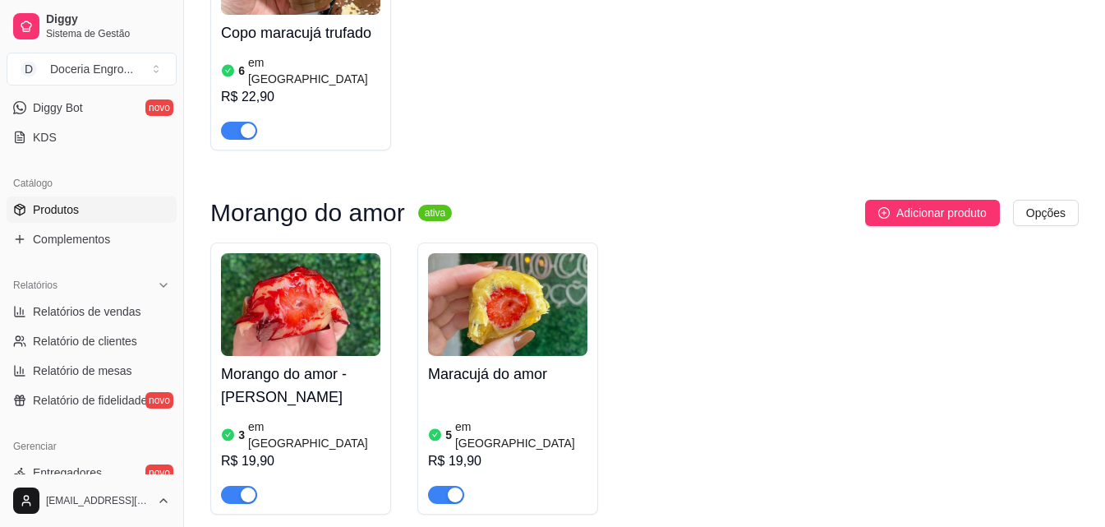
click at [466, 418] on article "em [GEOGRAPHIC_DATA]" at bounding box center [521, 434] width 132 height 33
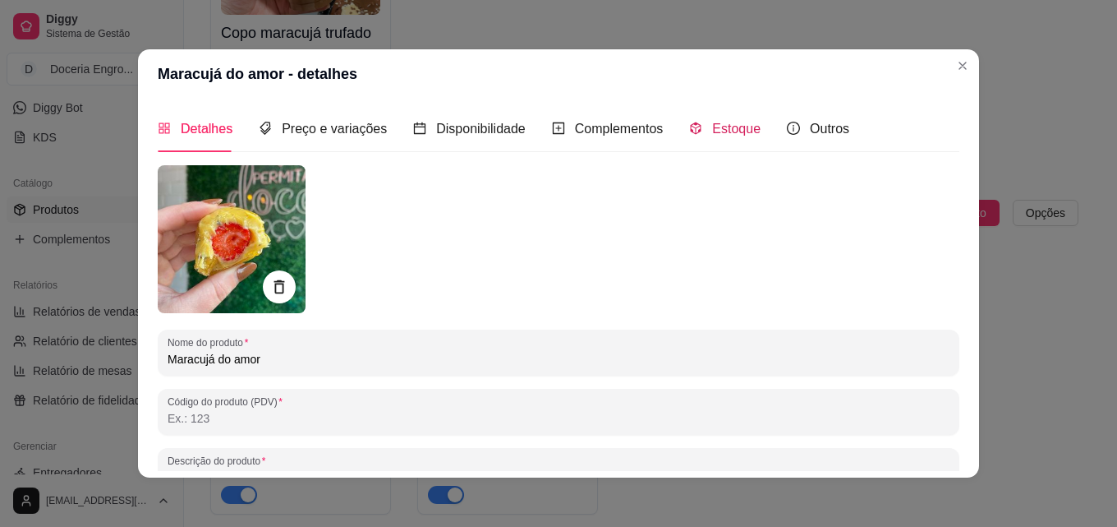
click at [729, 126] on span "Estoque" at bounding box center [736, 129] width 48 height 14
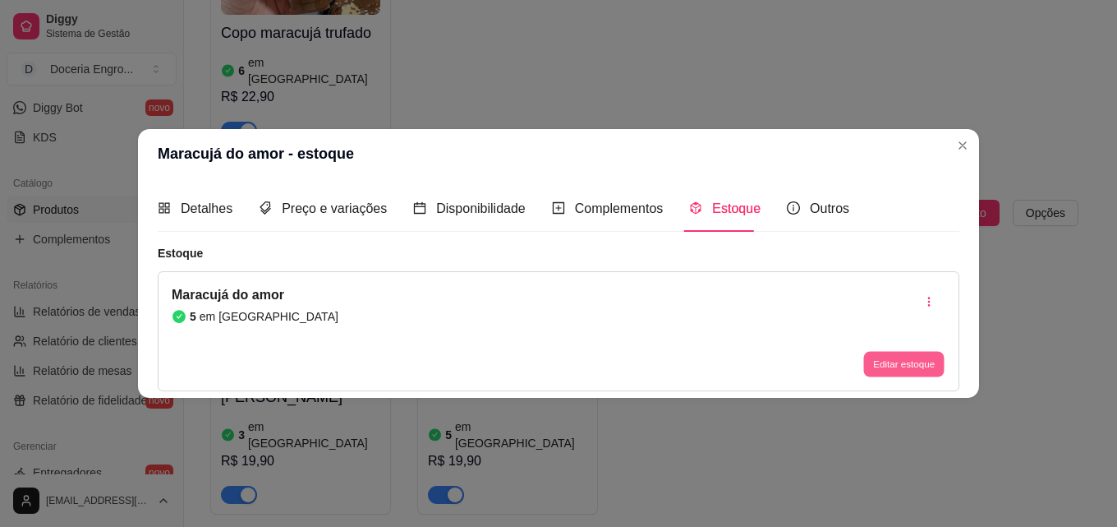
click at [927, 366] on button "Editar estoque" at bounding box center [903, 364] width 81 height 25
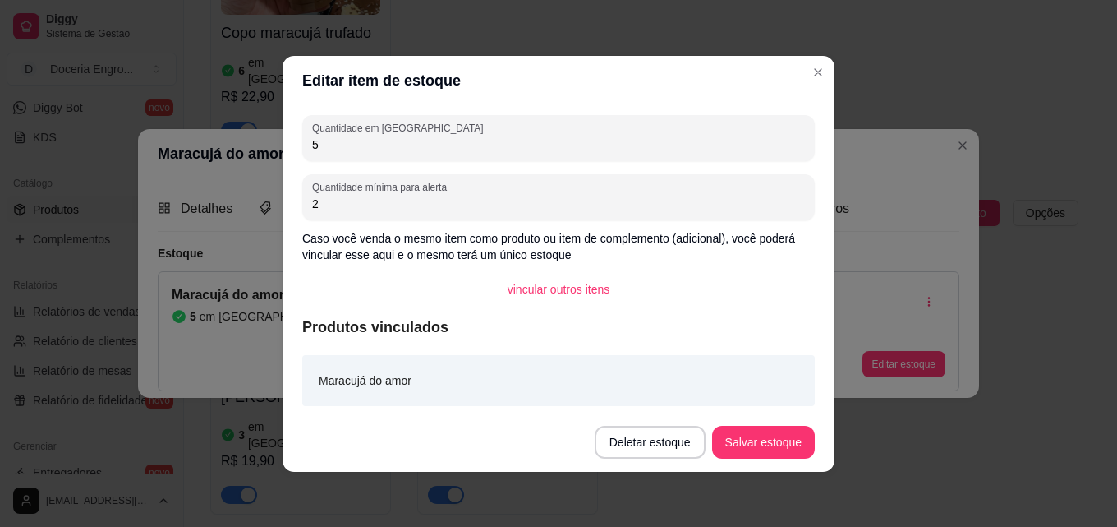
drag, startPoint x: 434, startPoint y: 149, endPoint x: 343, endPoint y: 130, distance: 93.1
click at [343, 130] on div "Quantidade em estoque 5" at bounding box center [558, 138] width 513 height 46
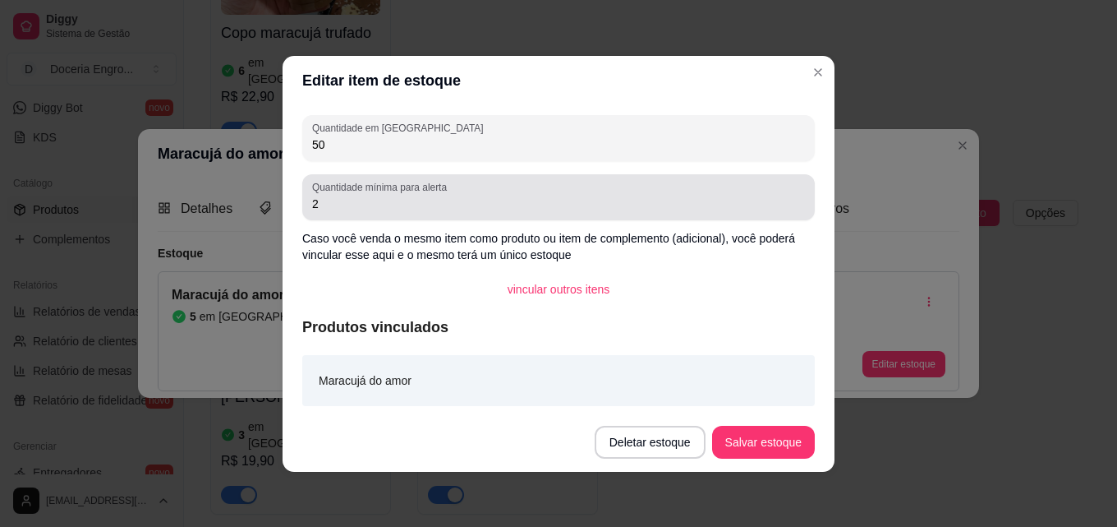
type input "5"
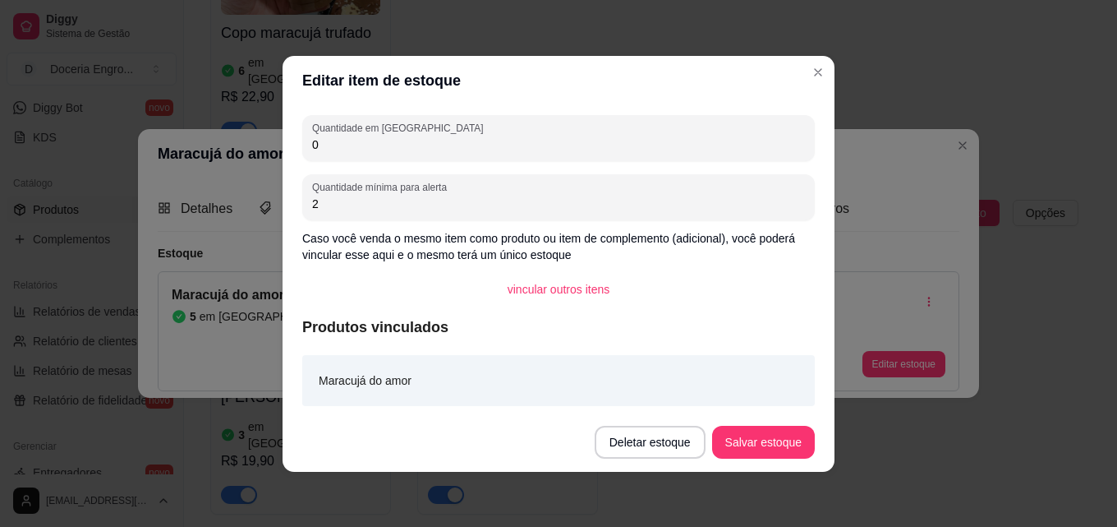
type input "0"
click at [761, 432] on button "Salvar estoque" at bounding box center [763, 442] width 100 height 32
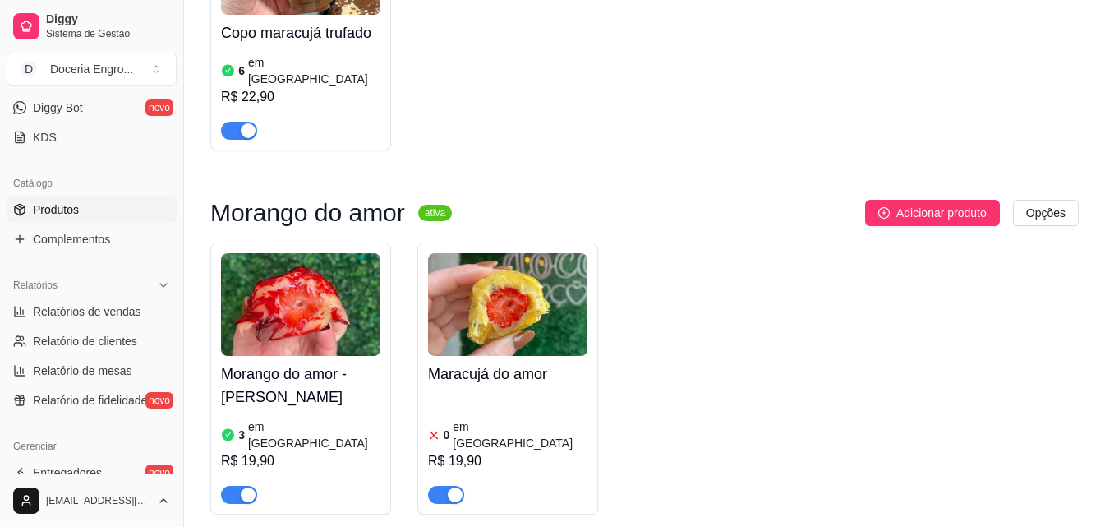
click at [251, 362] on h4 "Morango do amor - [PERSON_NAME]" at bounding box center [300, 385] width 159 height 46
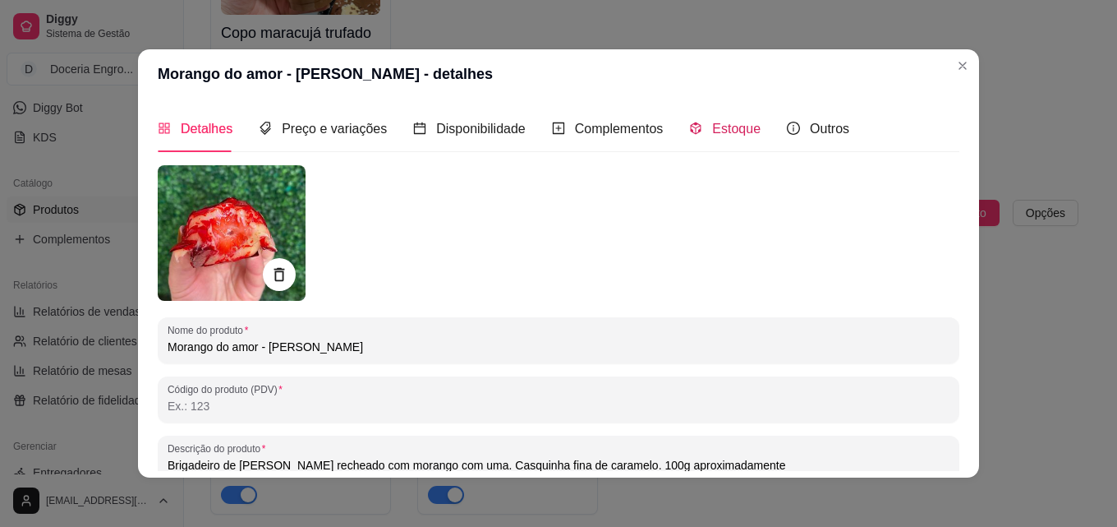
click at [738, 122] on span "Estoque" at bounding box center [736, 129] width 48 height 14
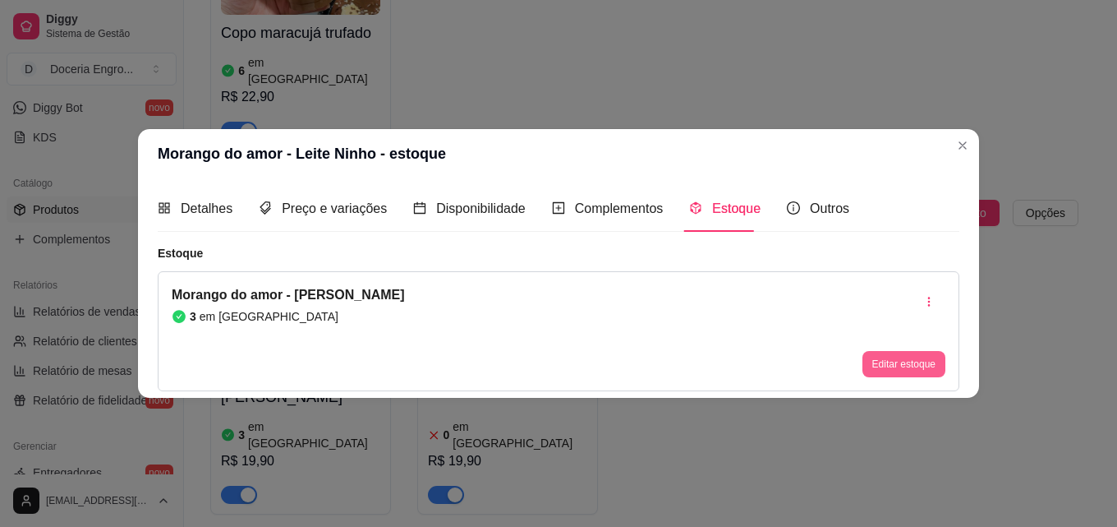
click at [902, 366] on button "Editar estoque" at bounding box center [904, 364] width 83 height 26
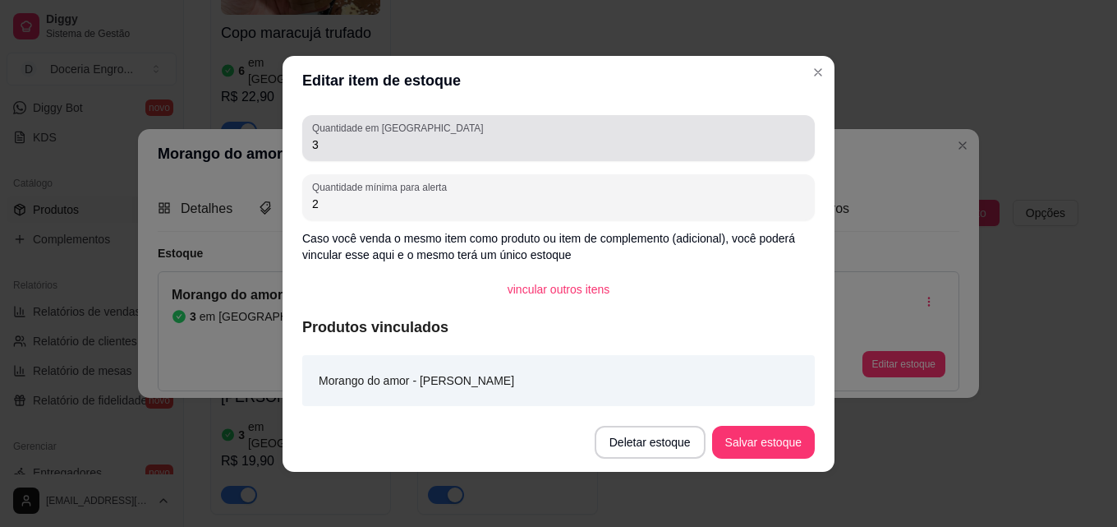
click at [452, 147] on input "3" at bounding box center [558, 144] width 493 height 16
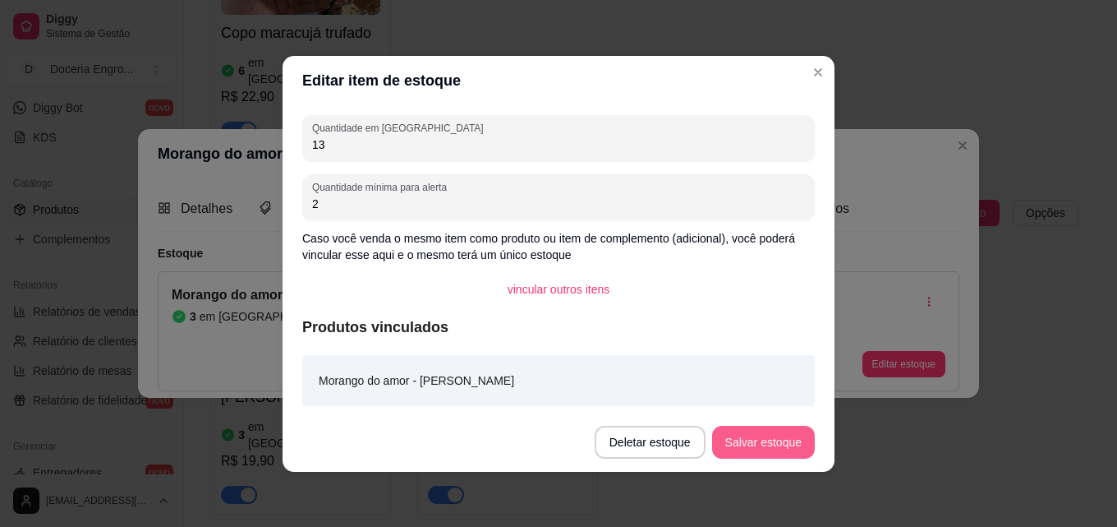
type input "13"
click at [757, 449] on button "Salvar estoque" at bounding box center [763, 442] width 100 height 32
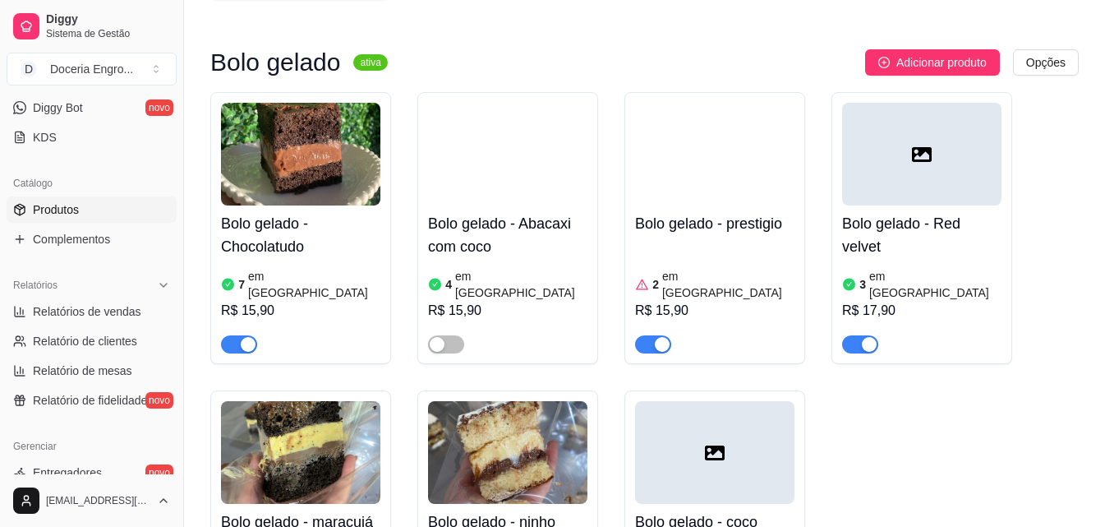
scroll to position [499, 0]
